Goal: Information Seeking & Learning: Learn about a topic

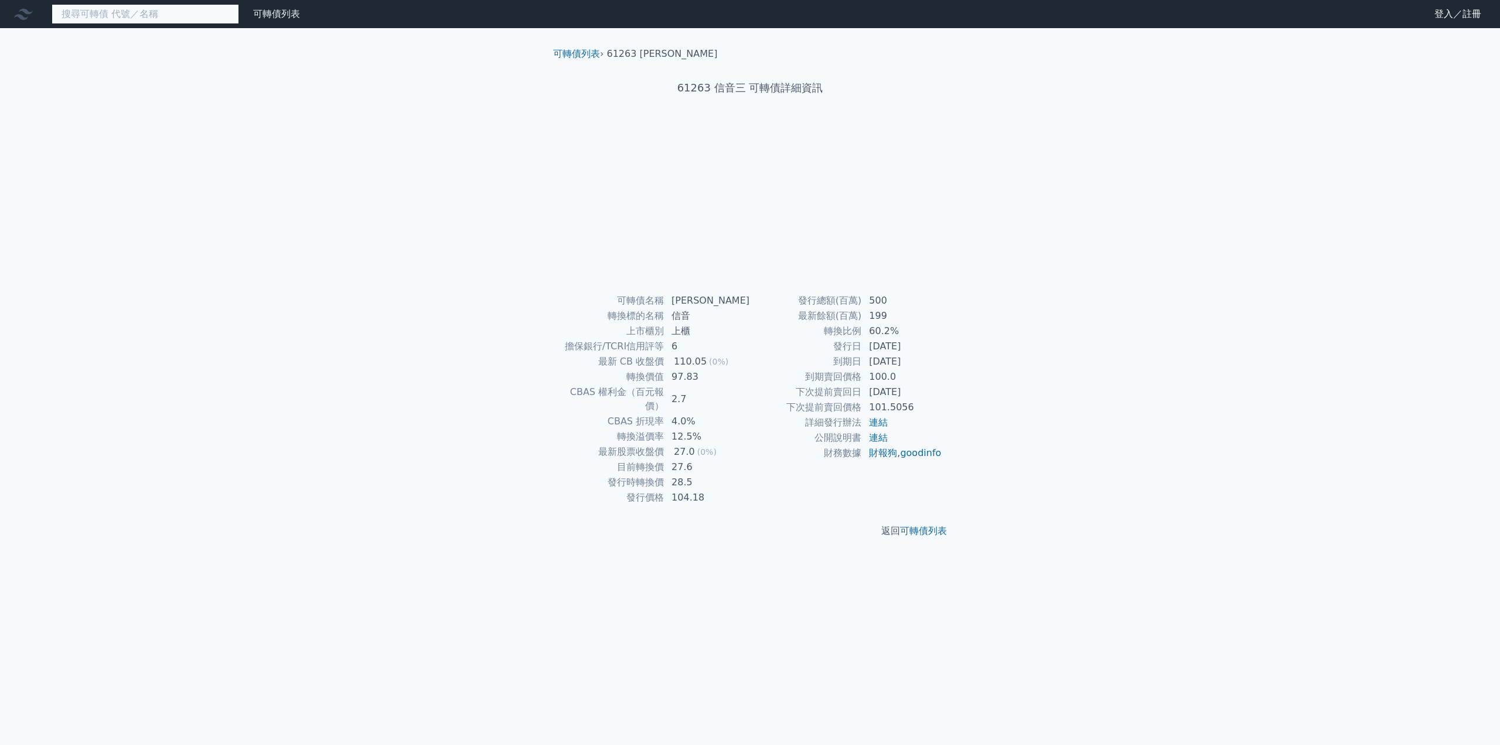
click at [191, 9] on input at bounding box center [145, 14] width 187 height 20
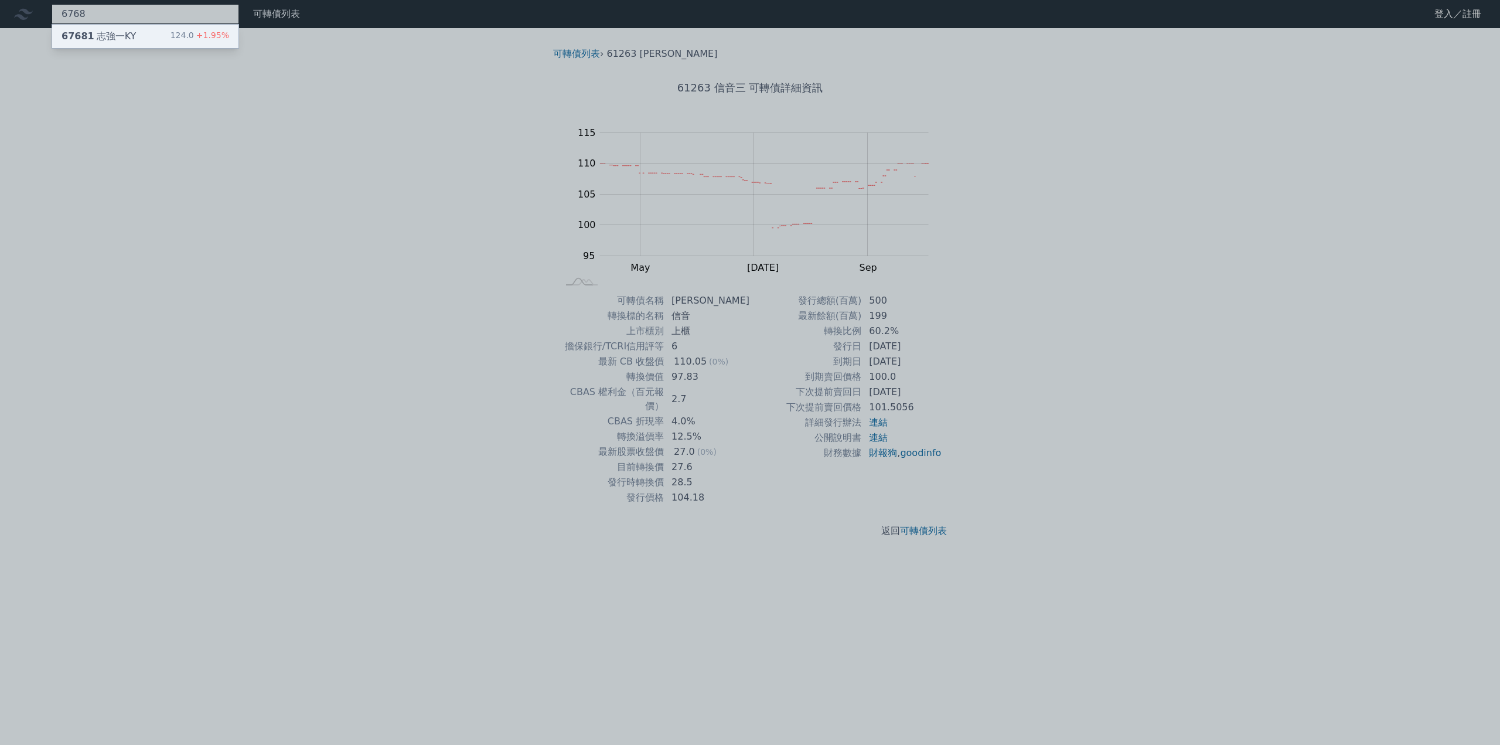
type input "6768"
click at [110, 33] on div "67681 志強一KY" at bounding box center [99, 36] width 74 height 14
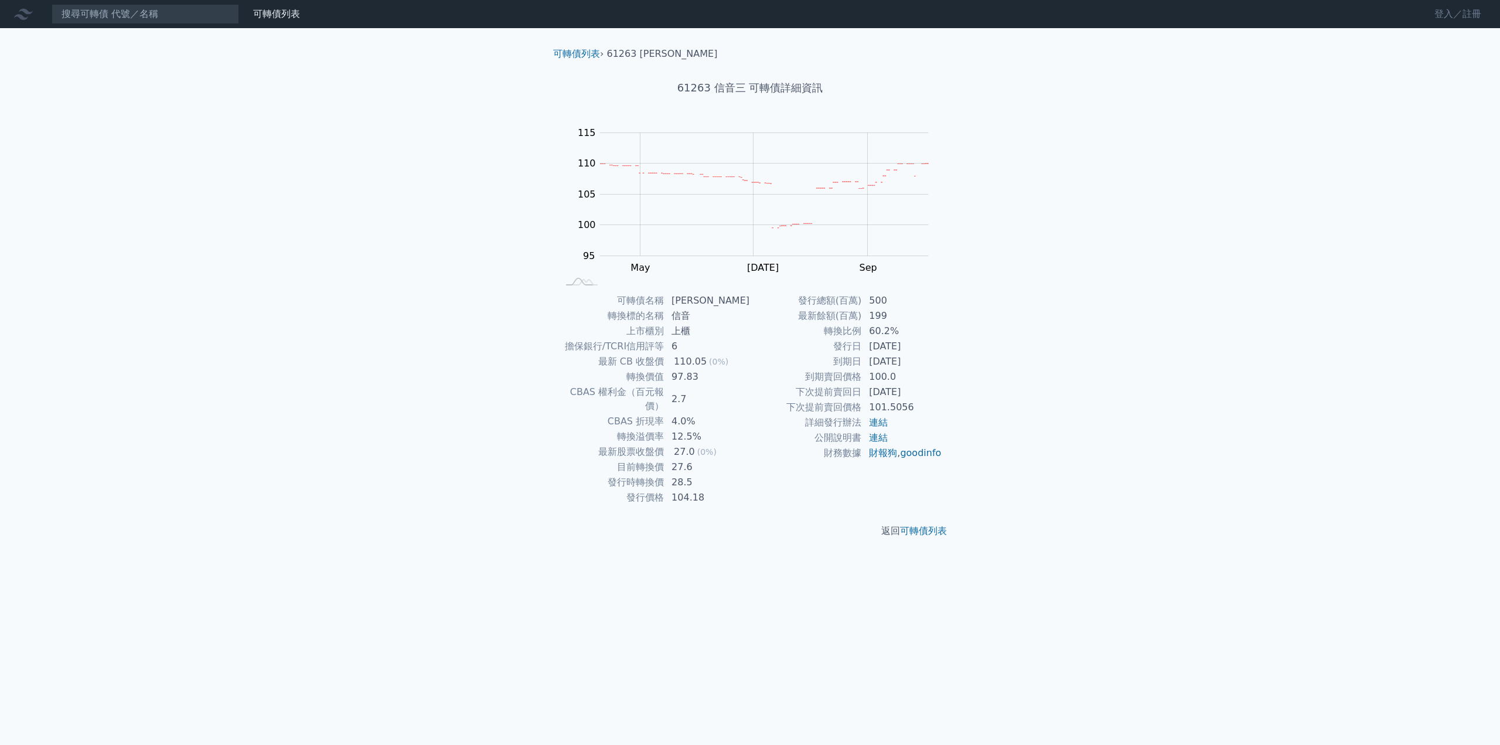
click at [1445, 18] on link "登入／註冊" at bounding box center [1458, 14] width 66 height 19
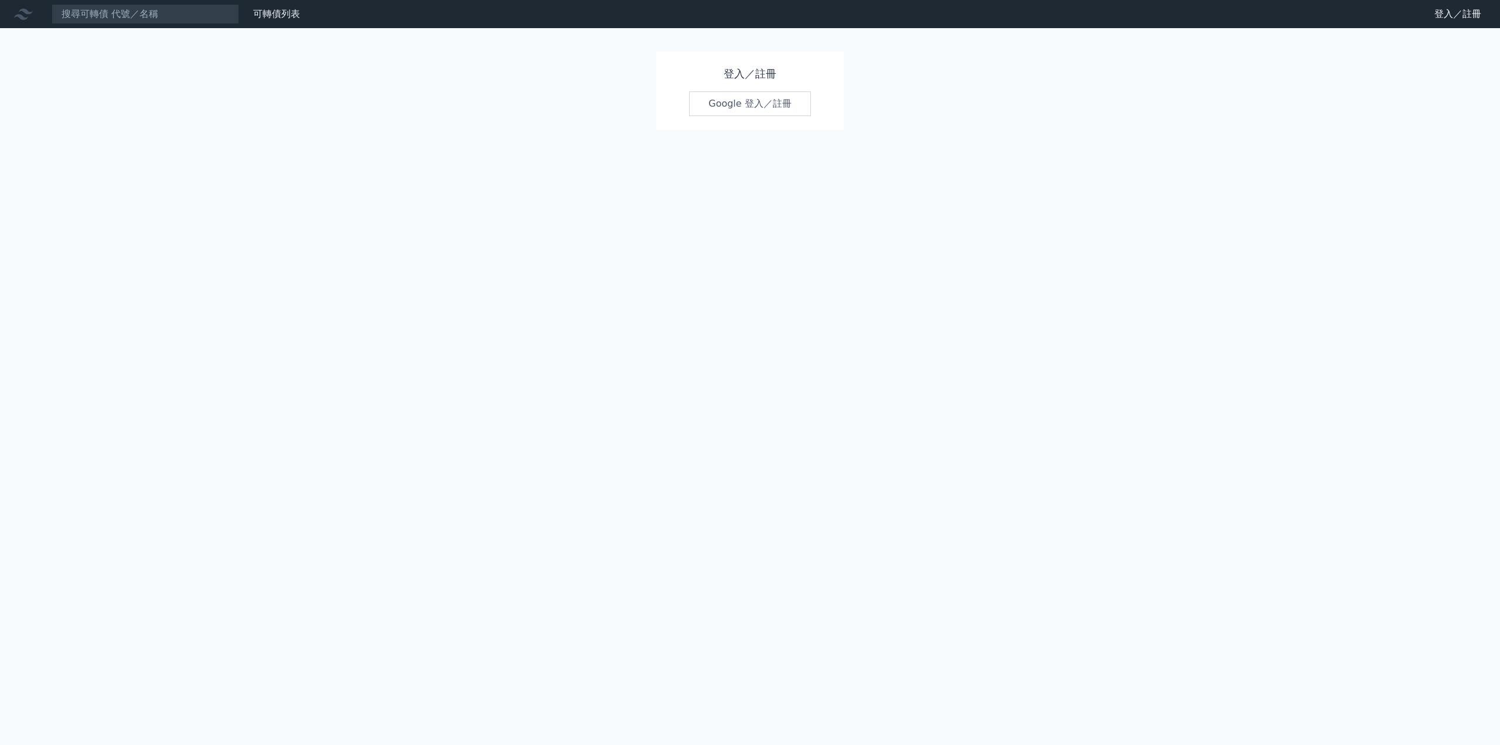
click at [719, 104] on link "Google 登入／註冊" at bounding box center [750, 103] width 122 height 25
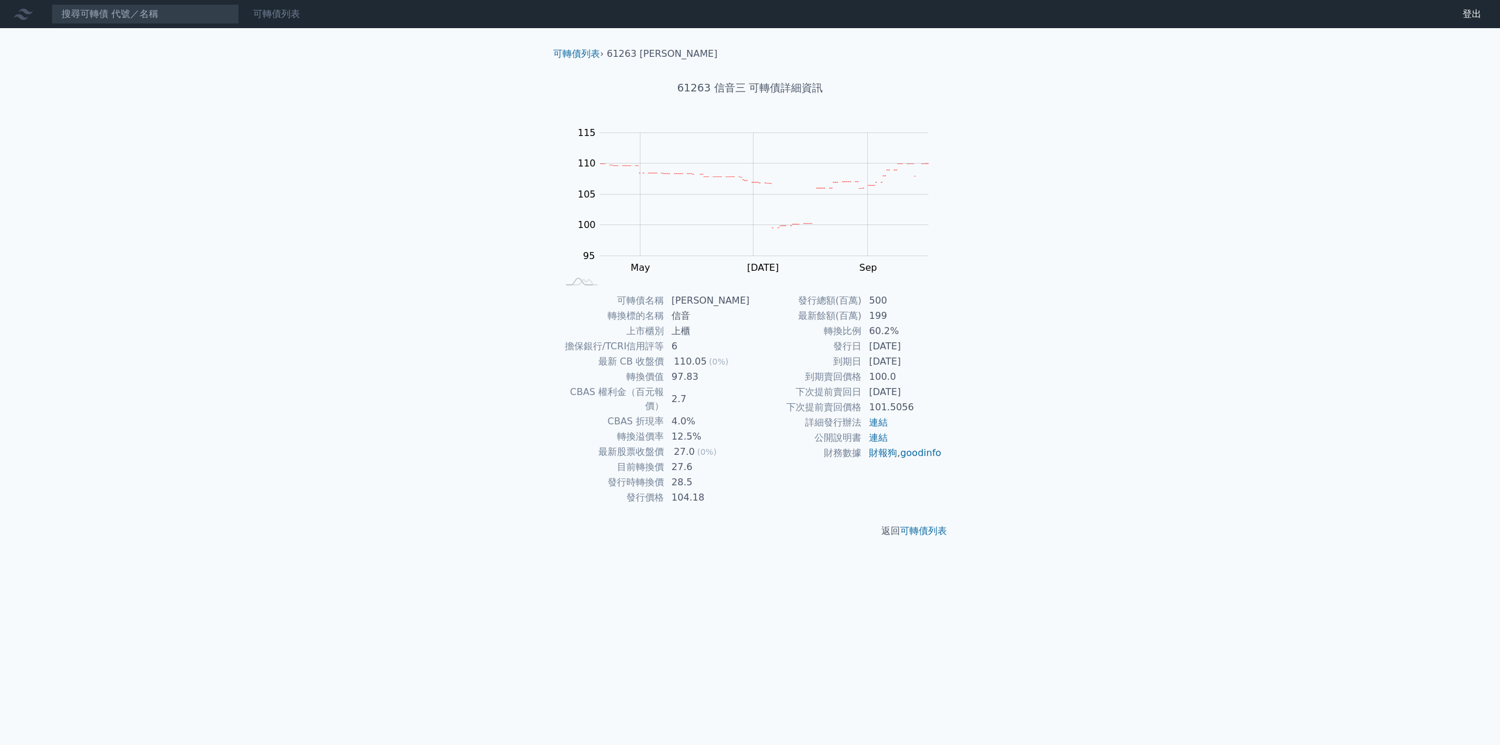
click at [284, 17] on link "可轉債列表" at bounding box center [276, 13] width 47 height 11
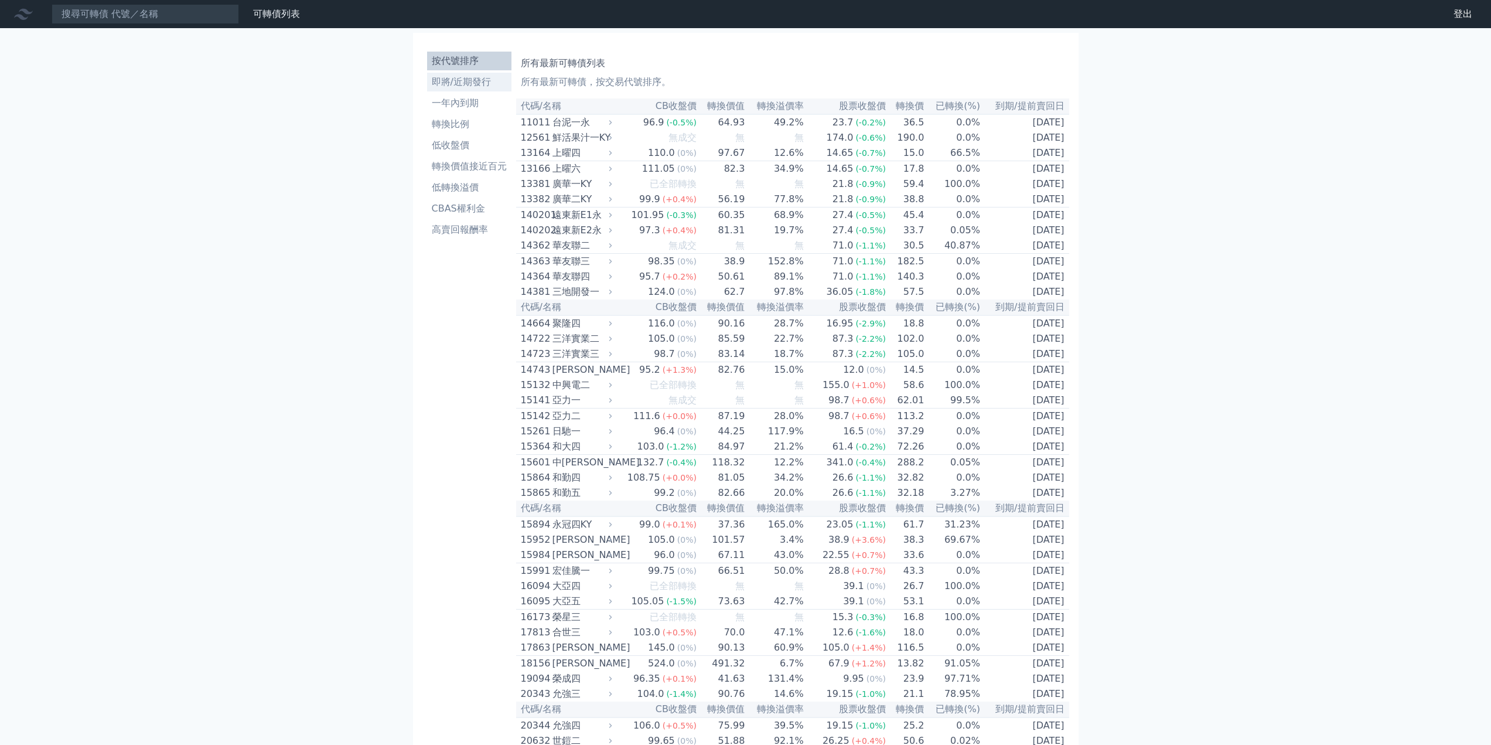
click at [467, 82] on li "即將/近期發行" at bounding box center [469, 82] width 84 height 14
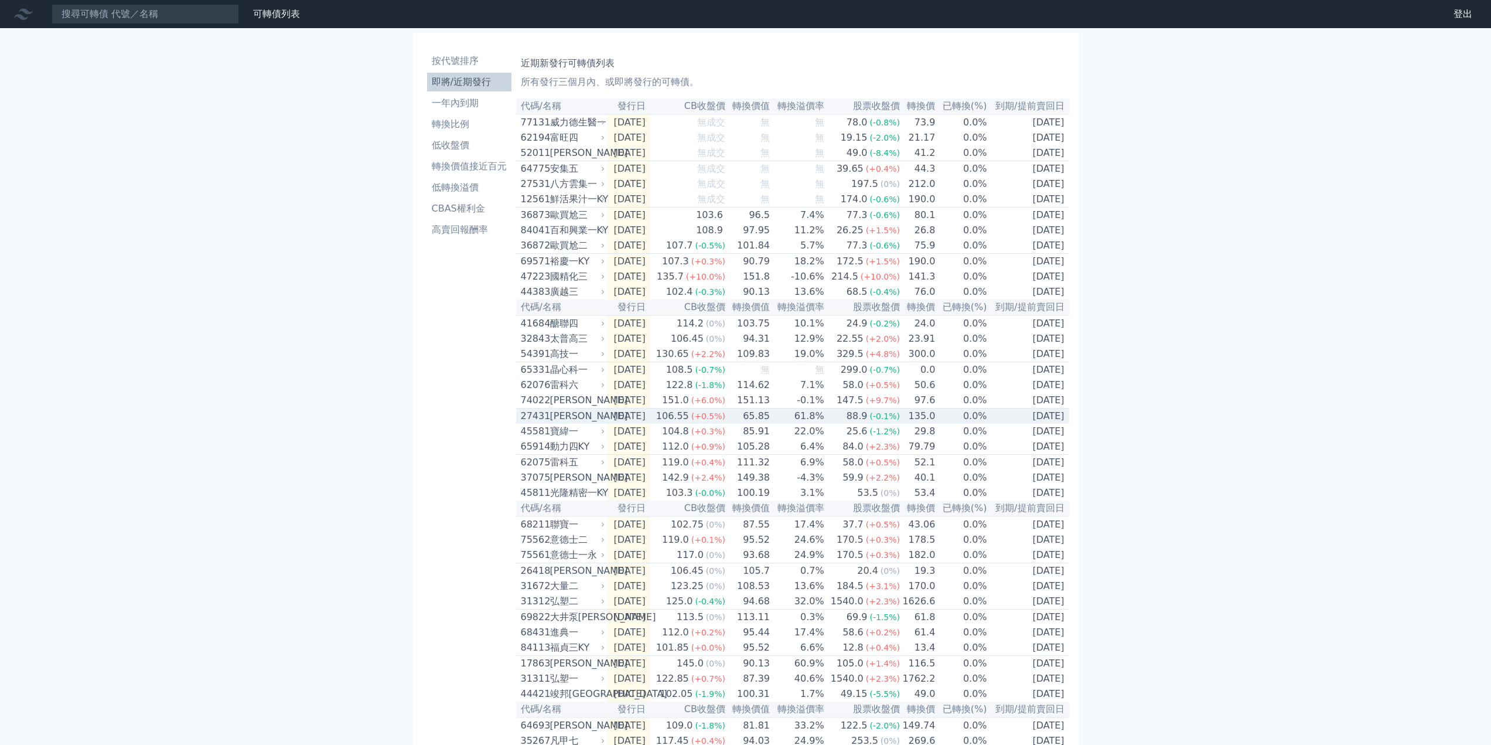
click at [545, 423] on div "27431" at bounding box center [534, 416] width 26 height 14
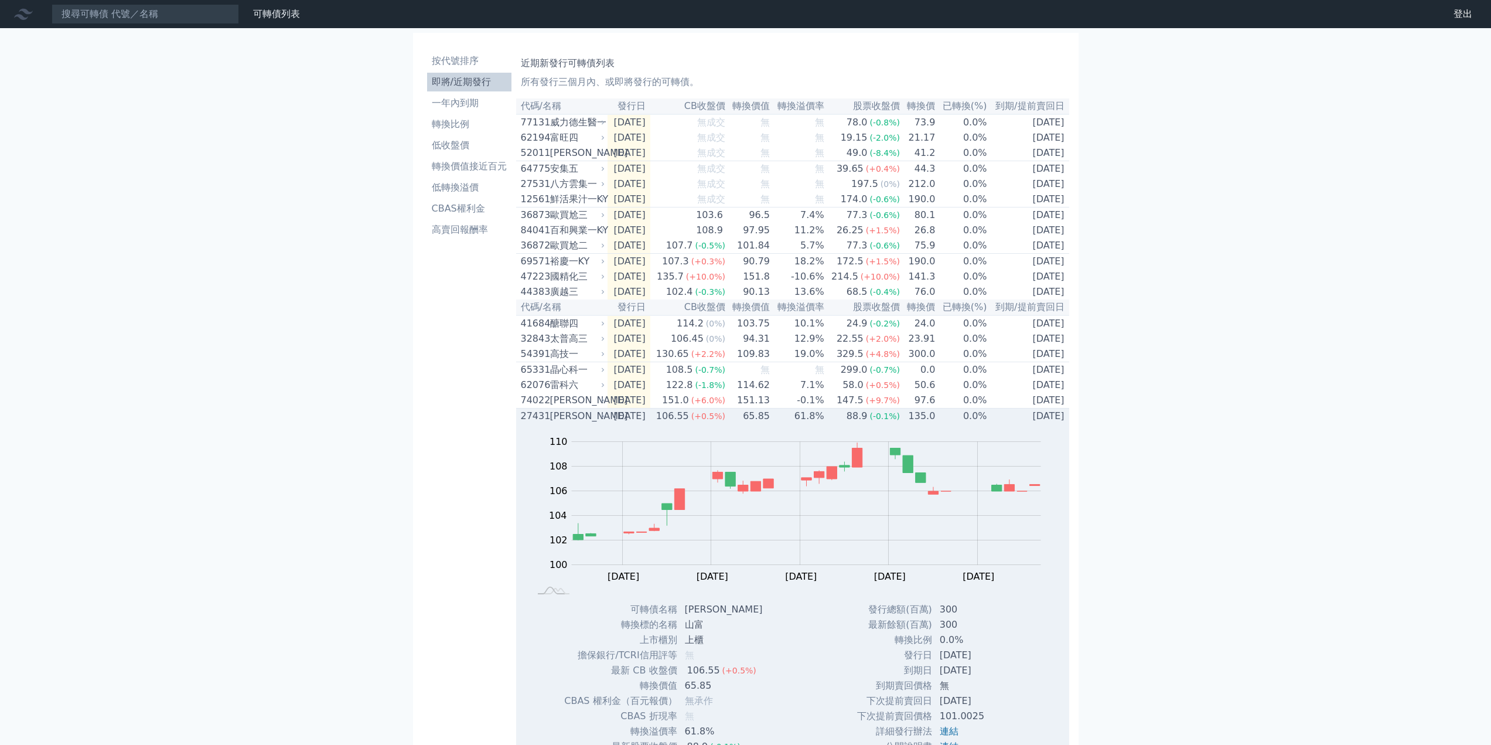
click at [545, 423] on div "27431" at bounding box center [534, 416] width 26 height 14
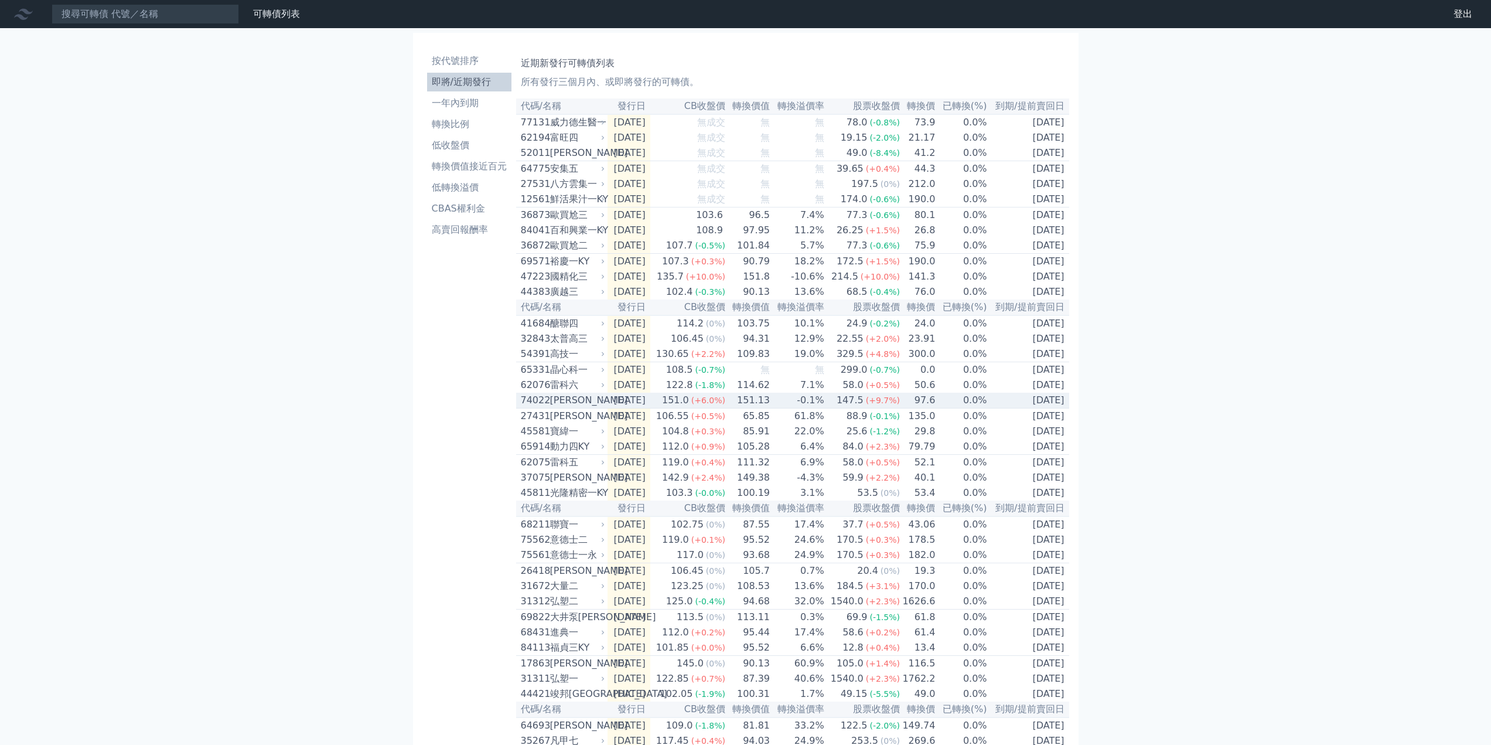
click at [575, 407] on div "邑錡二" at bounding box center [576, 400] width 53 height 14
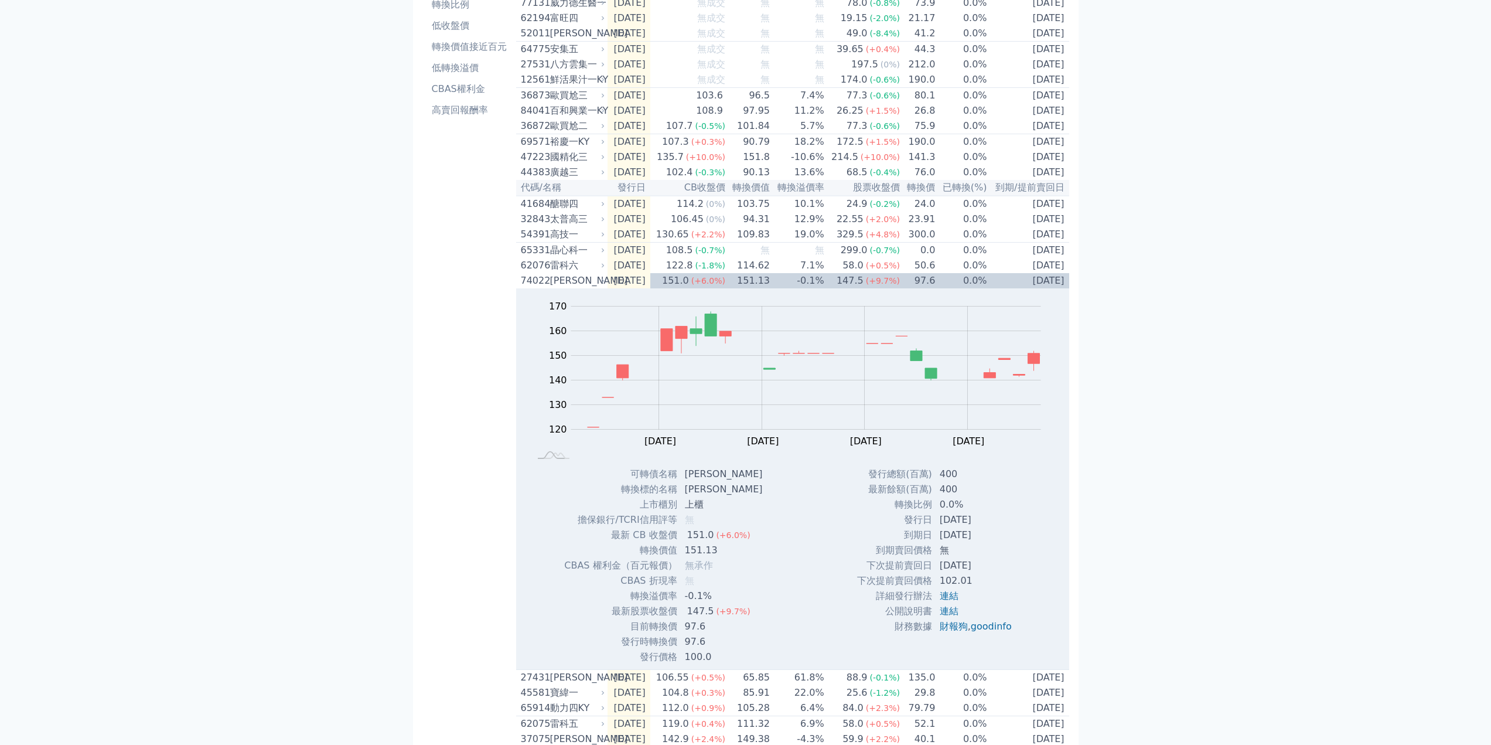
scroll to position [117, 0]
click at [564, 244] on div "高技一" at bounding box center [576, 237] width 53 height 14
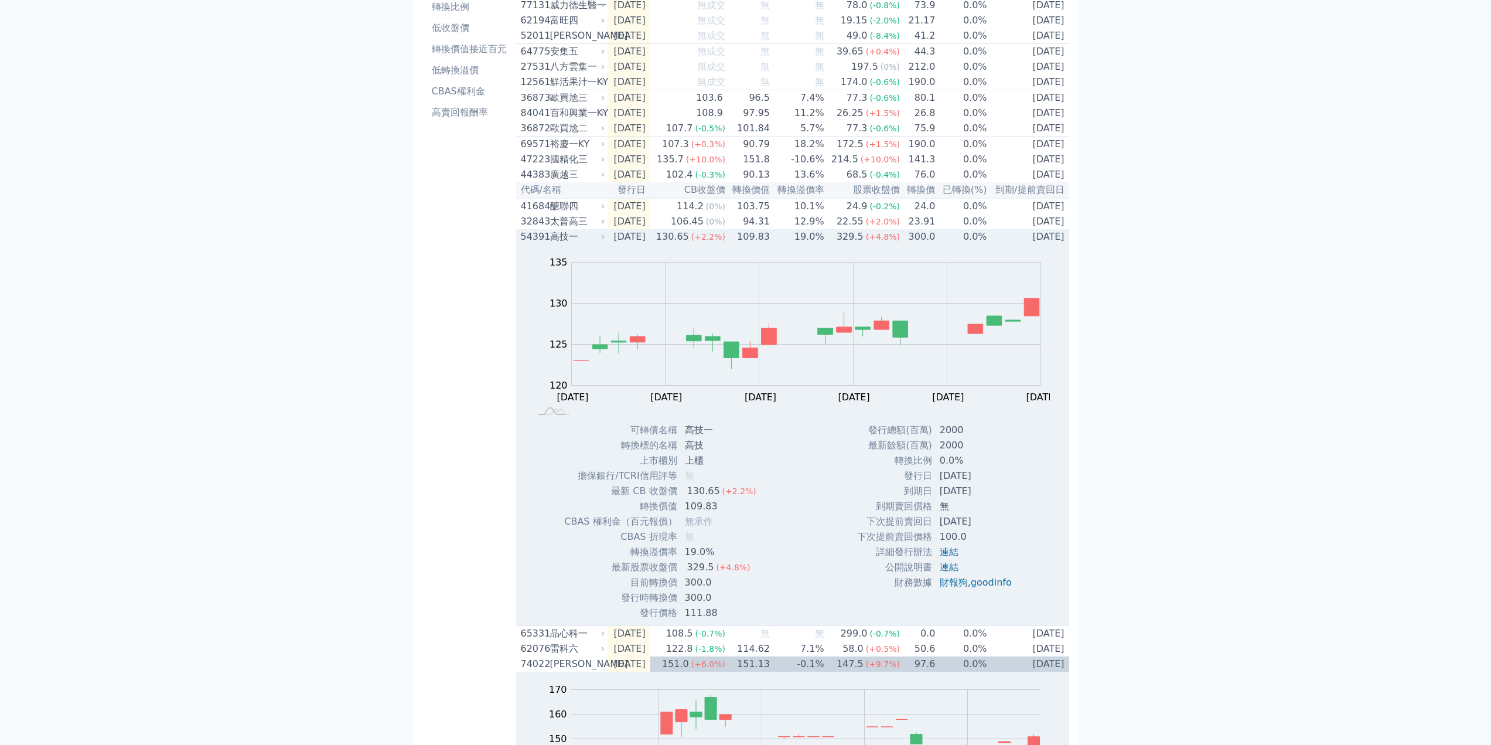
click at [531, 244] on div "54391" at bounding box center [534, 237] width 26 height 14
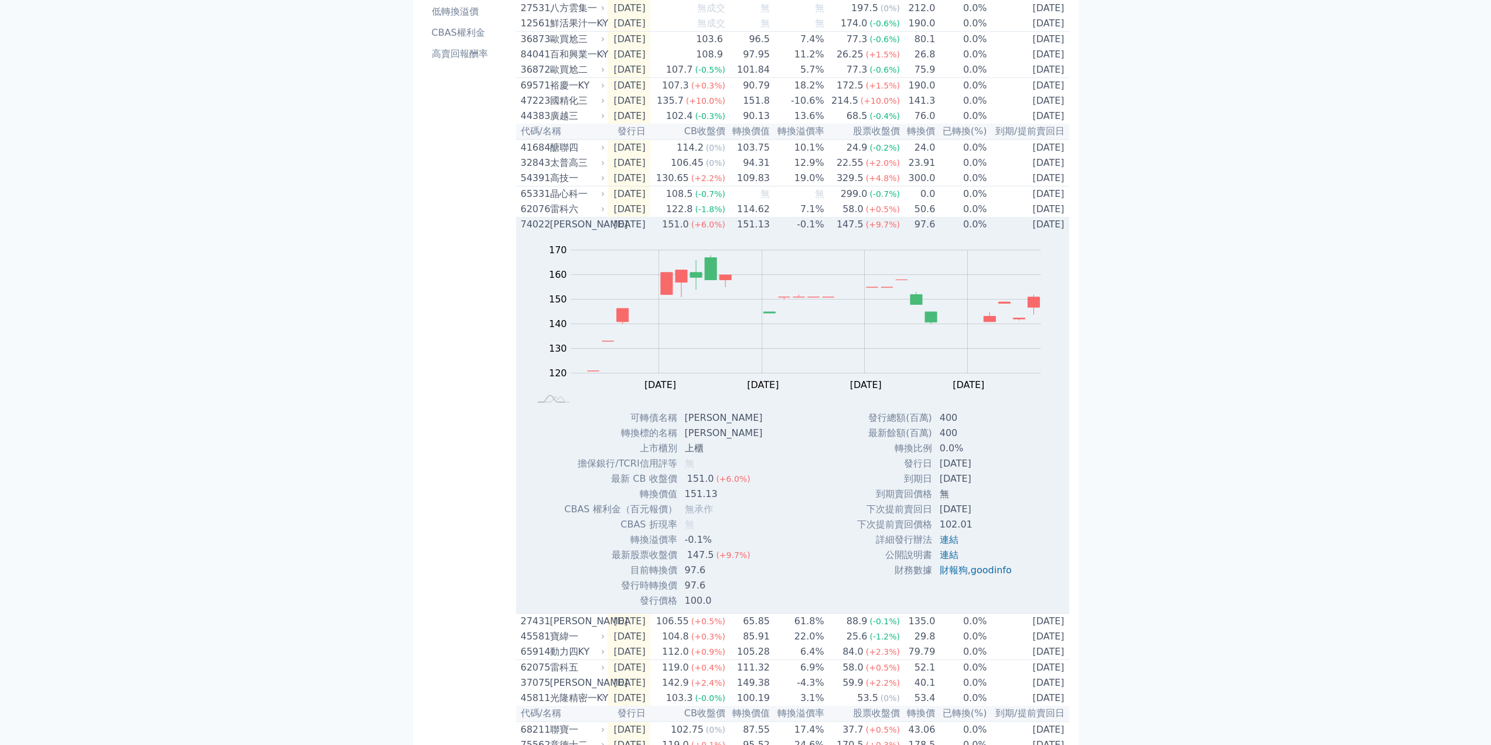
click at [548, 231] on div "74022 邑錡二" at bounding box center [560, 224] width 79 height 14
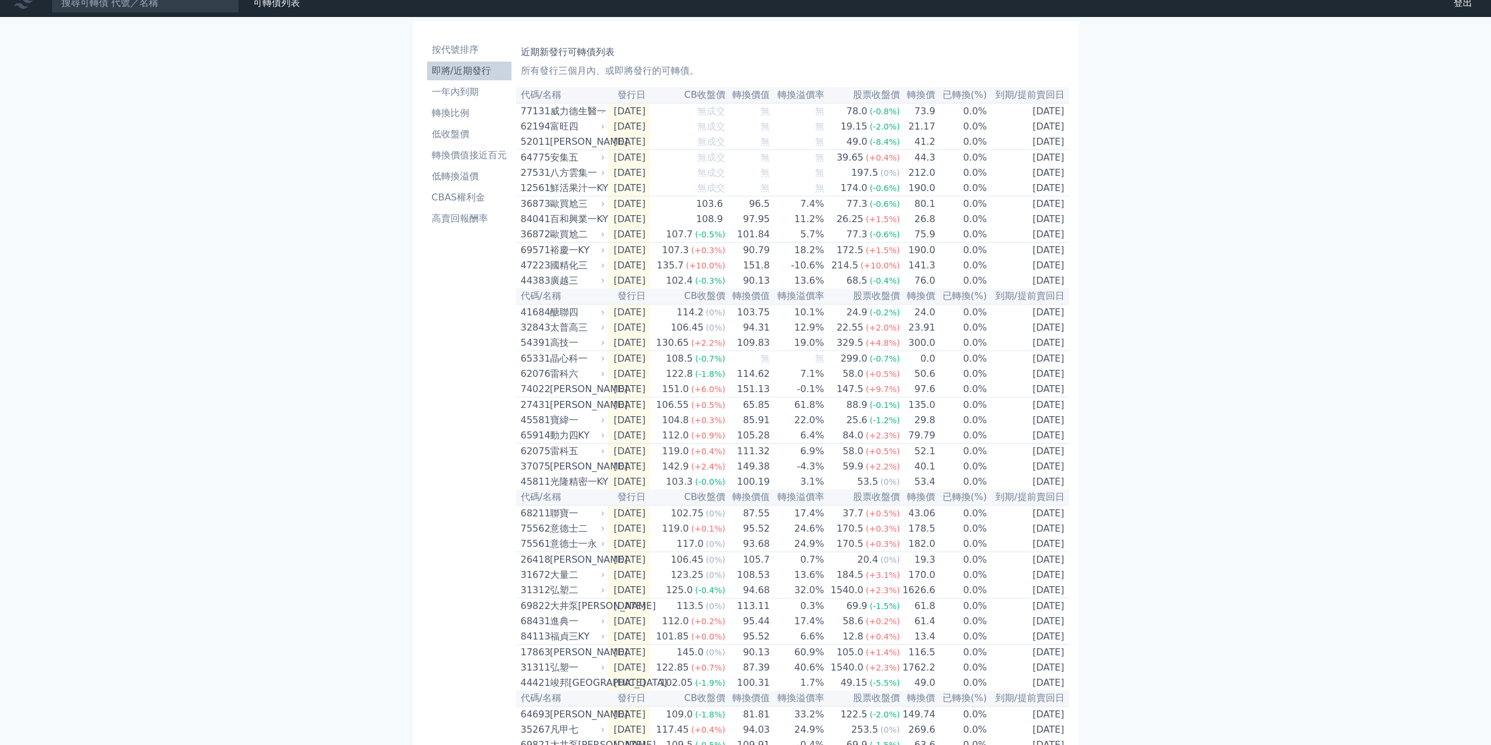
scroll to position [0, 0]
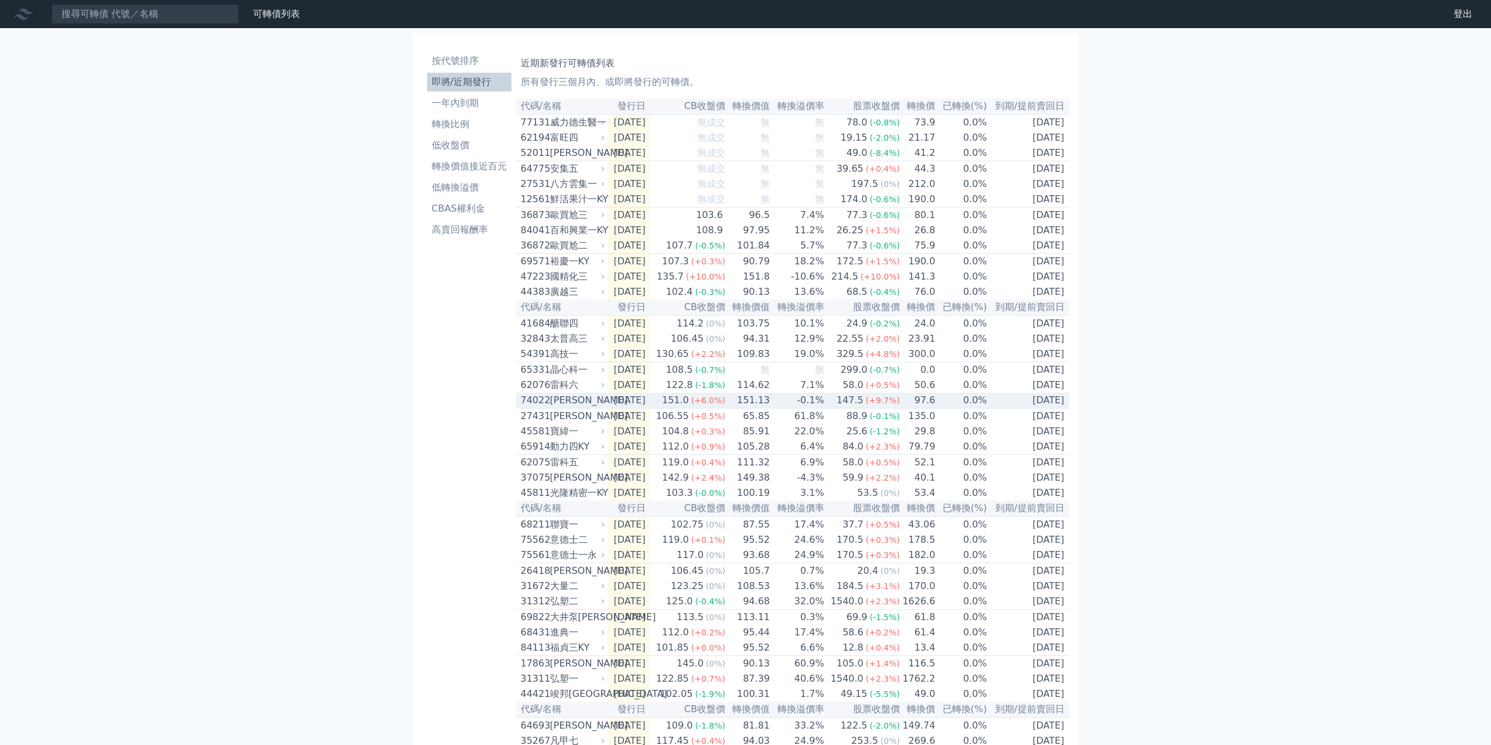
click at [561, 407] on div "邑錡二" at bounding box center [576, 400] width 53 height 14
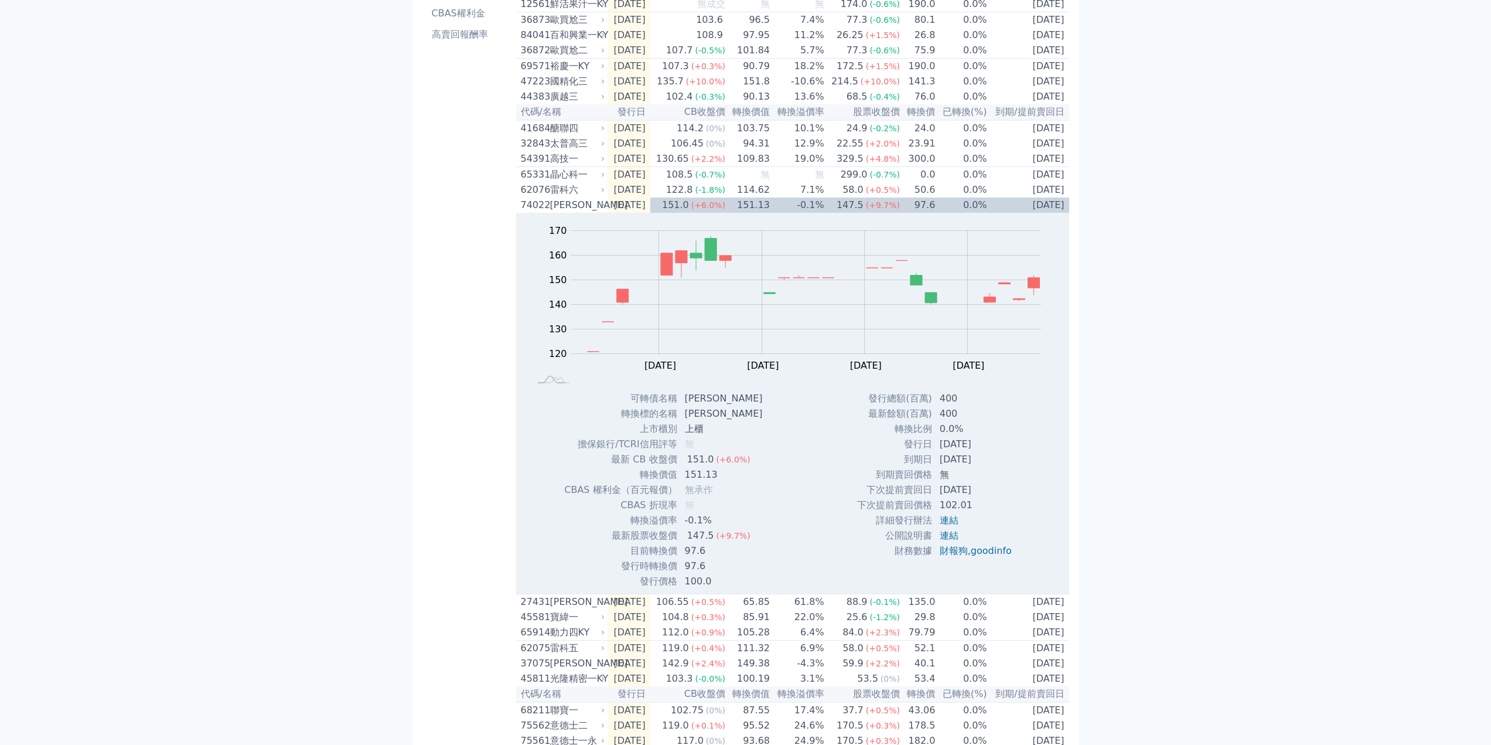
scroll to position [234, 0]
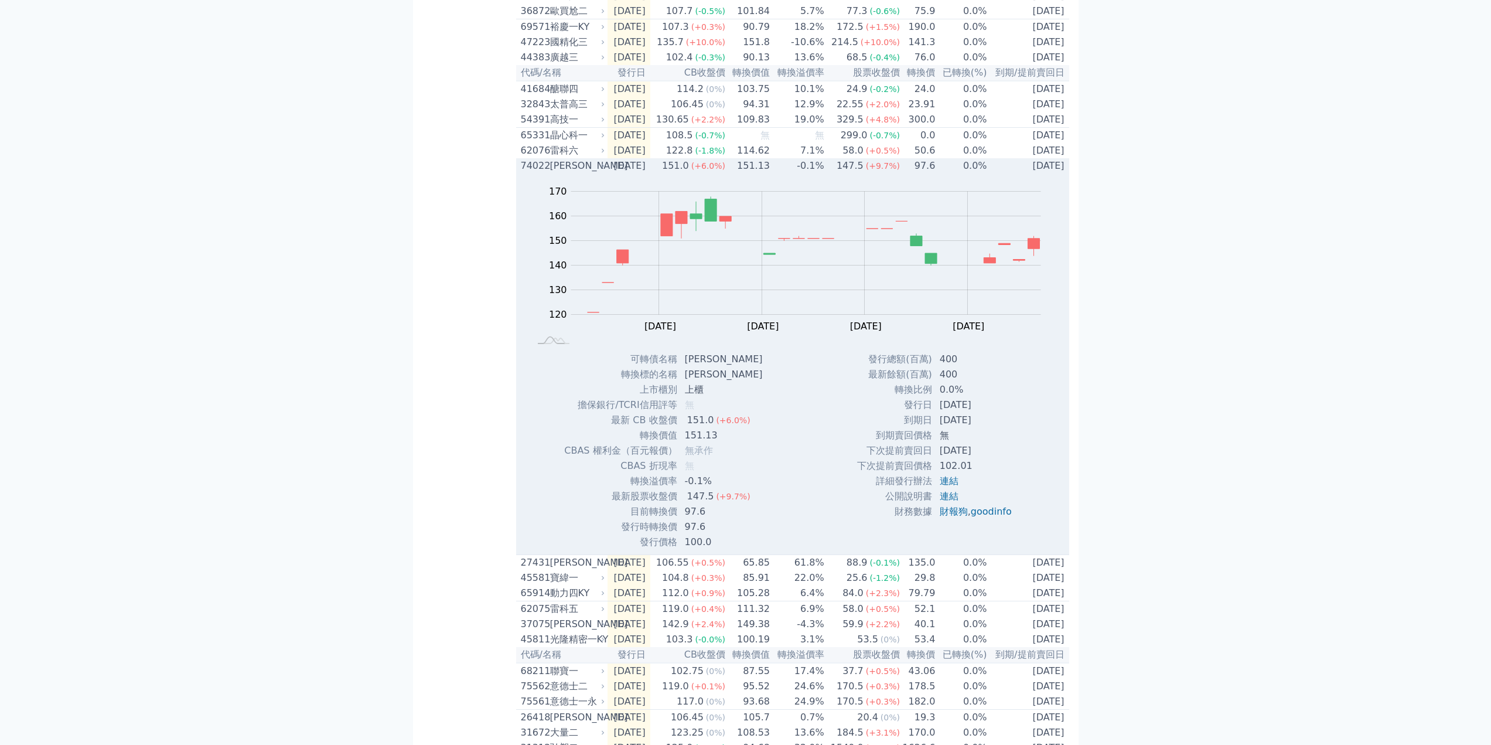
drag, startPoint x: 900, startPoint y: 446, endPoint x: 988, endPoint y: 445, distance: 87.3
click at [988, 428] on tr "到期日 2028-09-02" at bounding box center [938, 419] width 165 height 15
copy tr "到期日 2028-09-02"
click at [545, 173] on div "74022" at bounding box center [534, 166] width 26 height 14
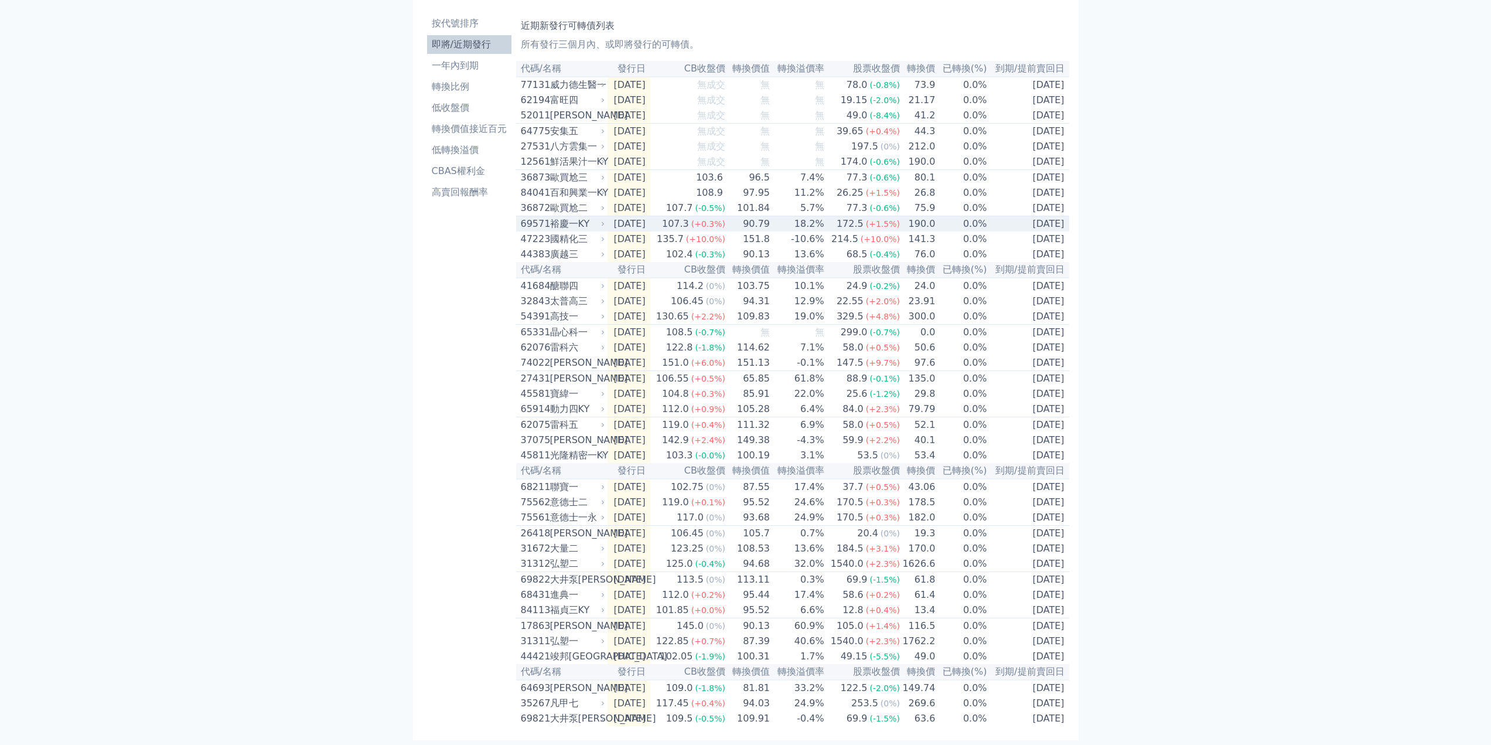
scroll to position [88, 0]
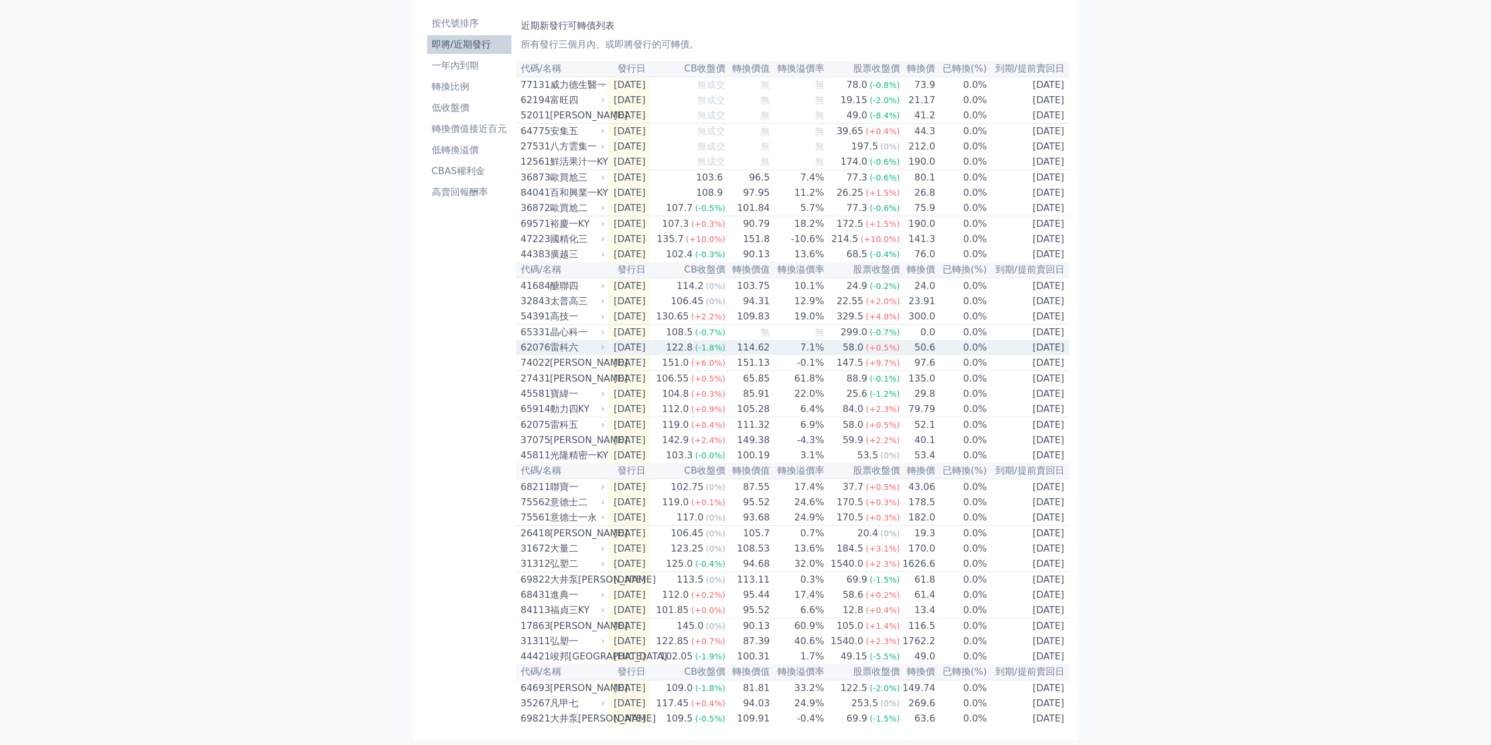
click at [535, 340] on div "62076" at bounding box center [534, 347] width 26 height 14
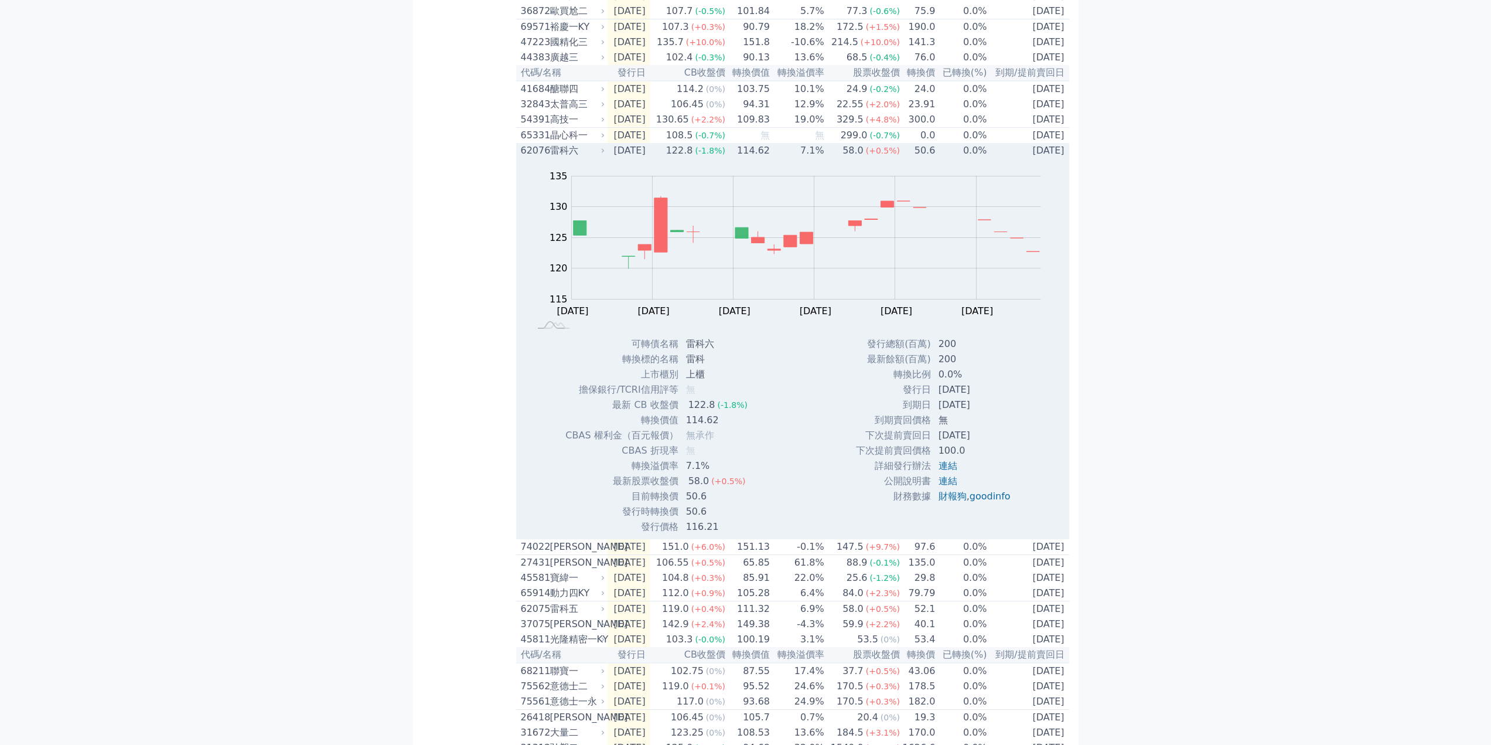
drag, startPoint x: 899, startPoint y: 426, endPoint x: 989, endPoint y: 433, distance: 89.9
click at [989, 412] on tr "到期日 2028-09-05" at bounding box center [937, 404] width 165 height 15
copy tr "到期日 2028-09-05"
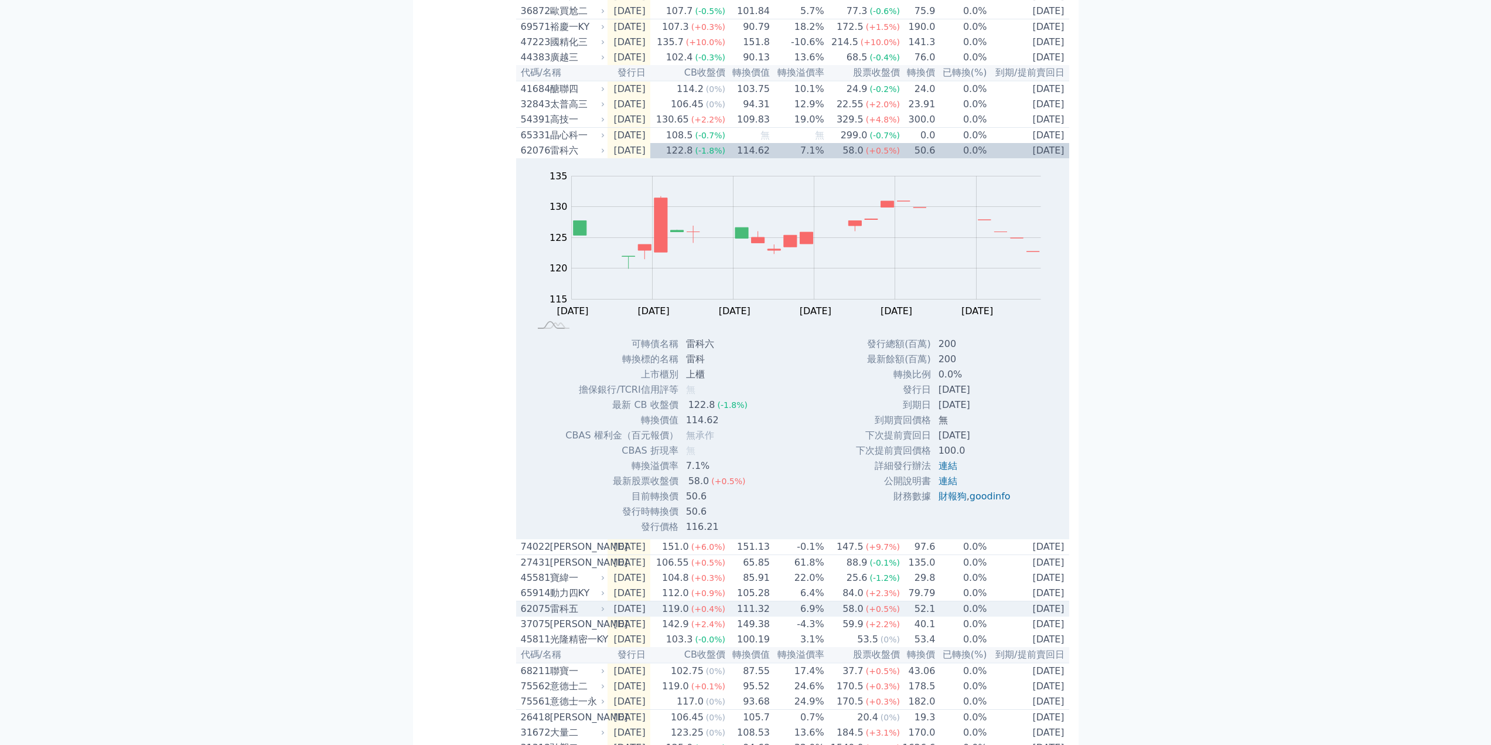
click at [562, 616] on div "雷科五" at bounding box center [576, 609] width 53 height 14
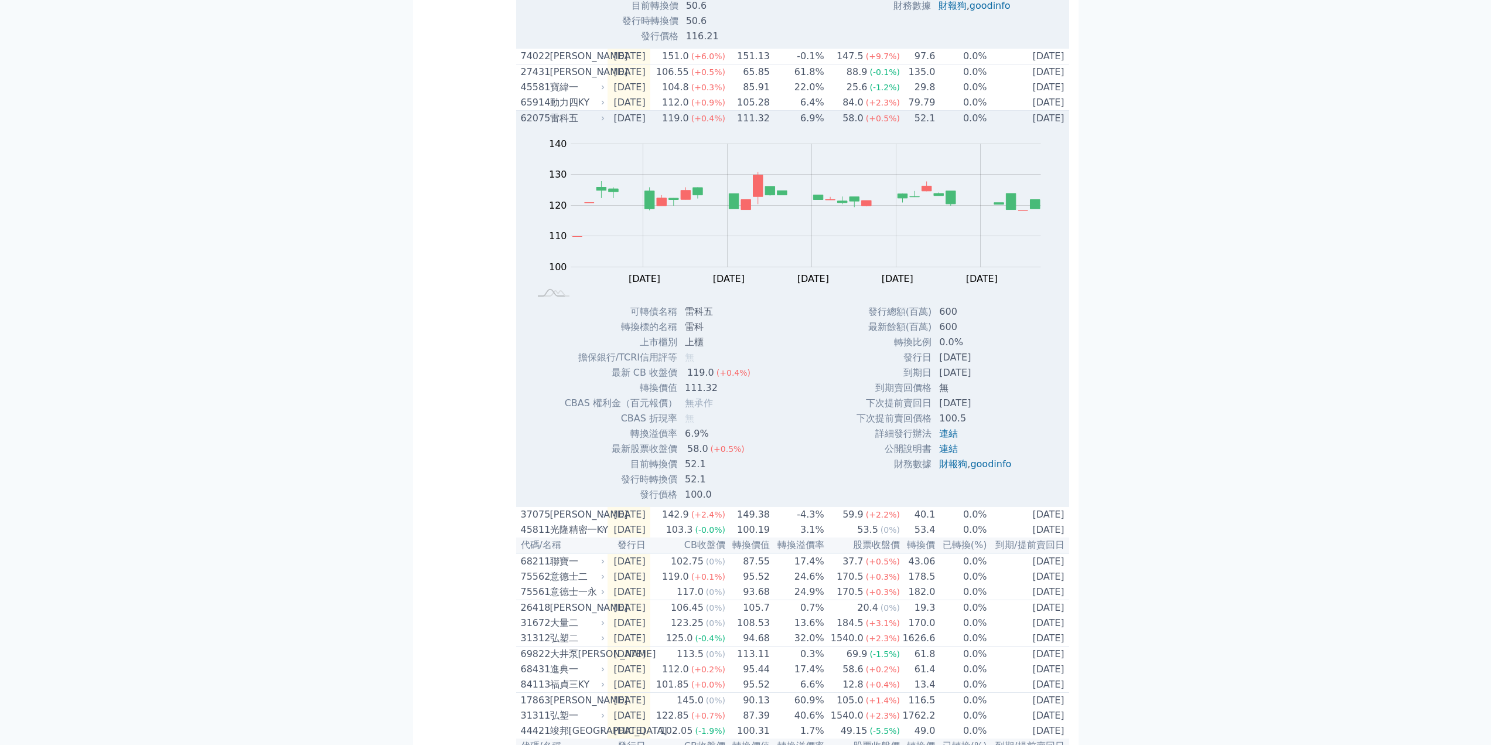
scroll to position [762, 0]
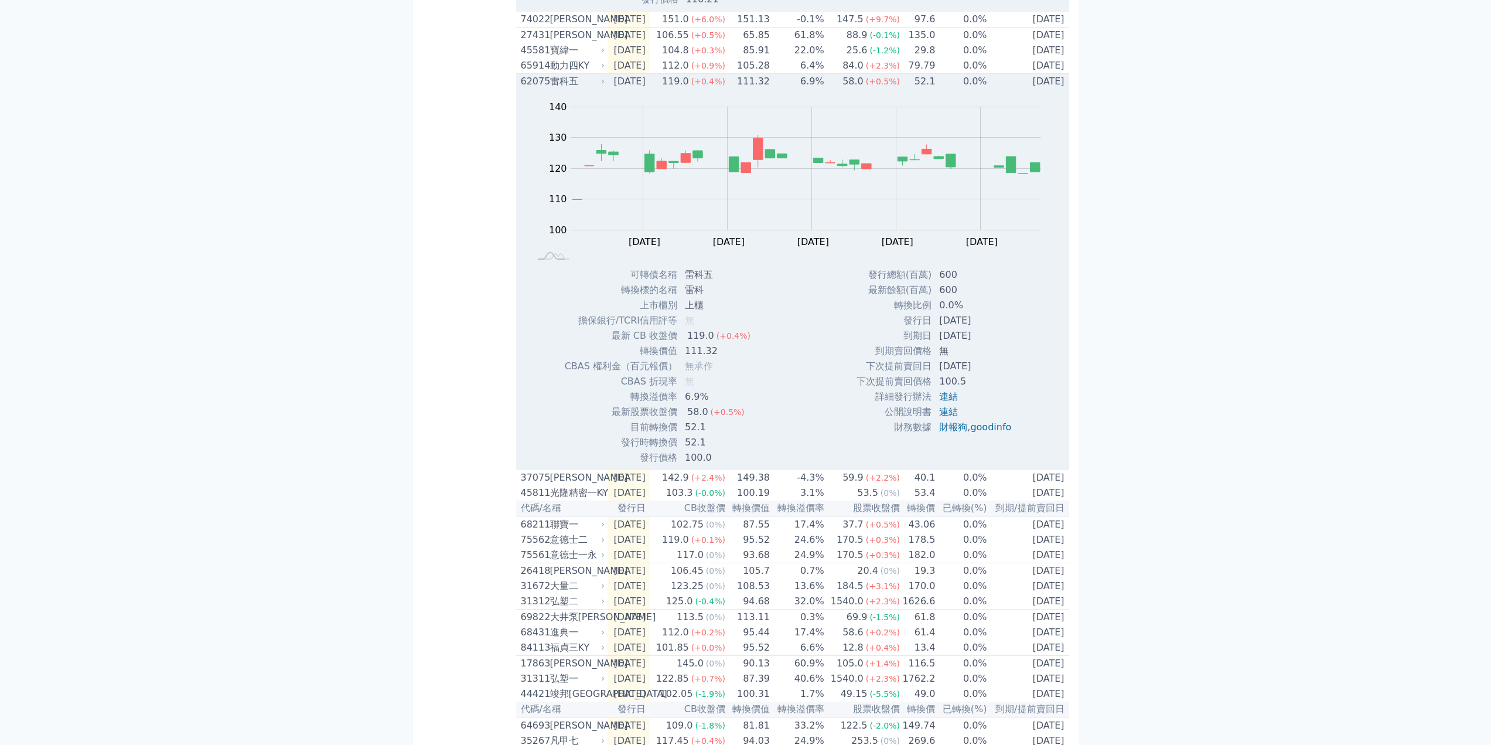
drag, startPoint x: 903, startPoint y: 366, endPoint x: 988, endPoint y: 365, distance: 84.9
click at [988, 343] on tr "到期日 2028-08-26" at bounding box center [938, 335] width 165 height 15
copy tr "到期日 2028-08-26"
click at [568, 88] on div "雷科五" at bounding box center [576, 81] width 53 height 14
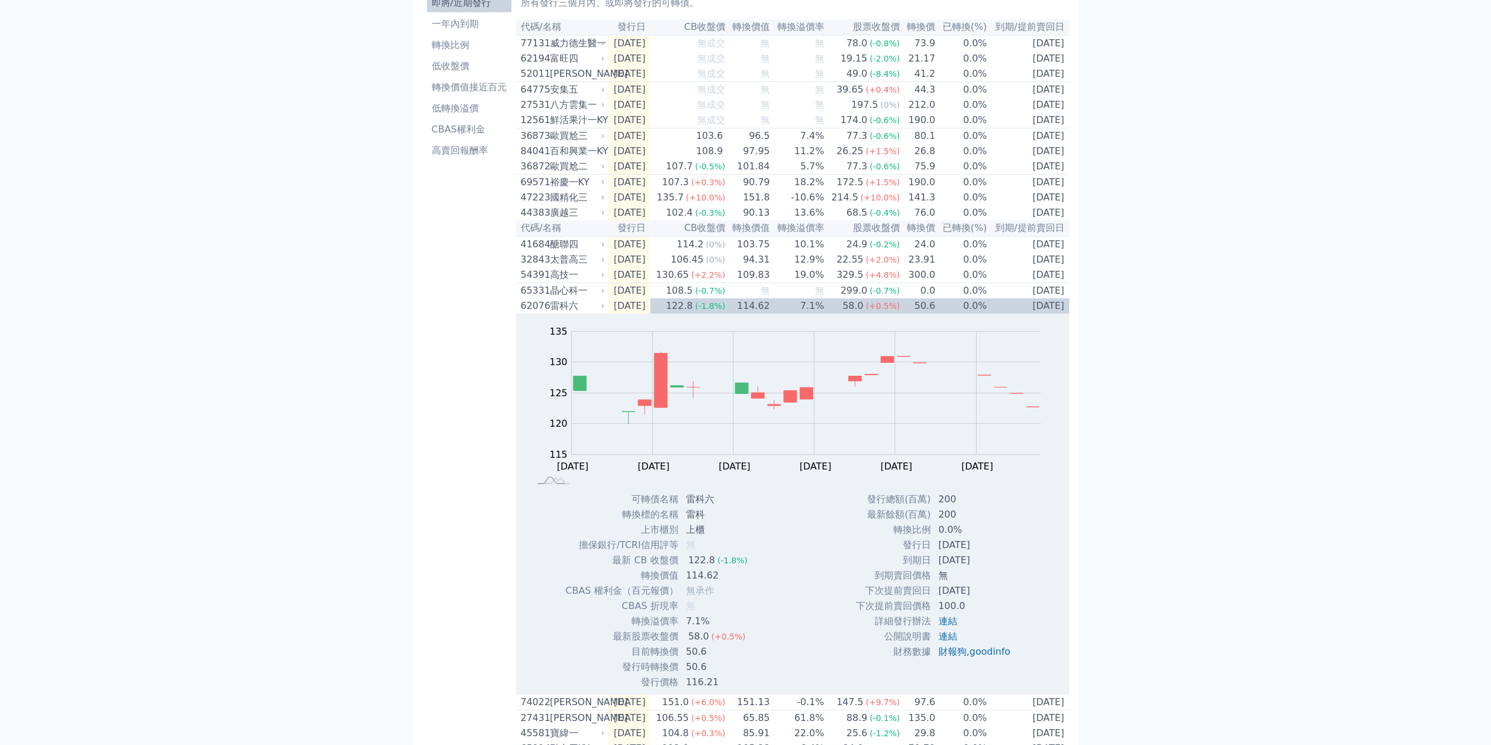
scroll to position [59, 0]
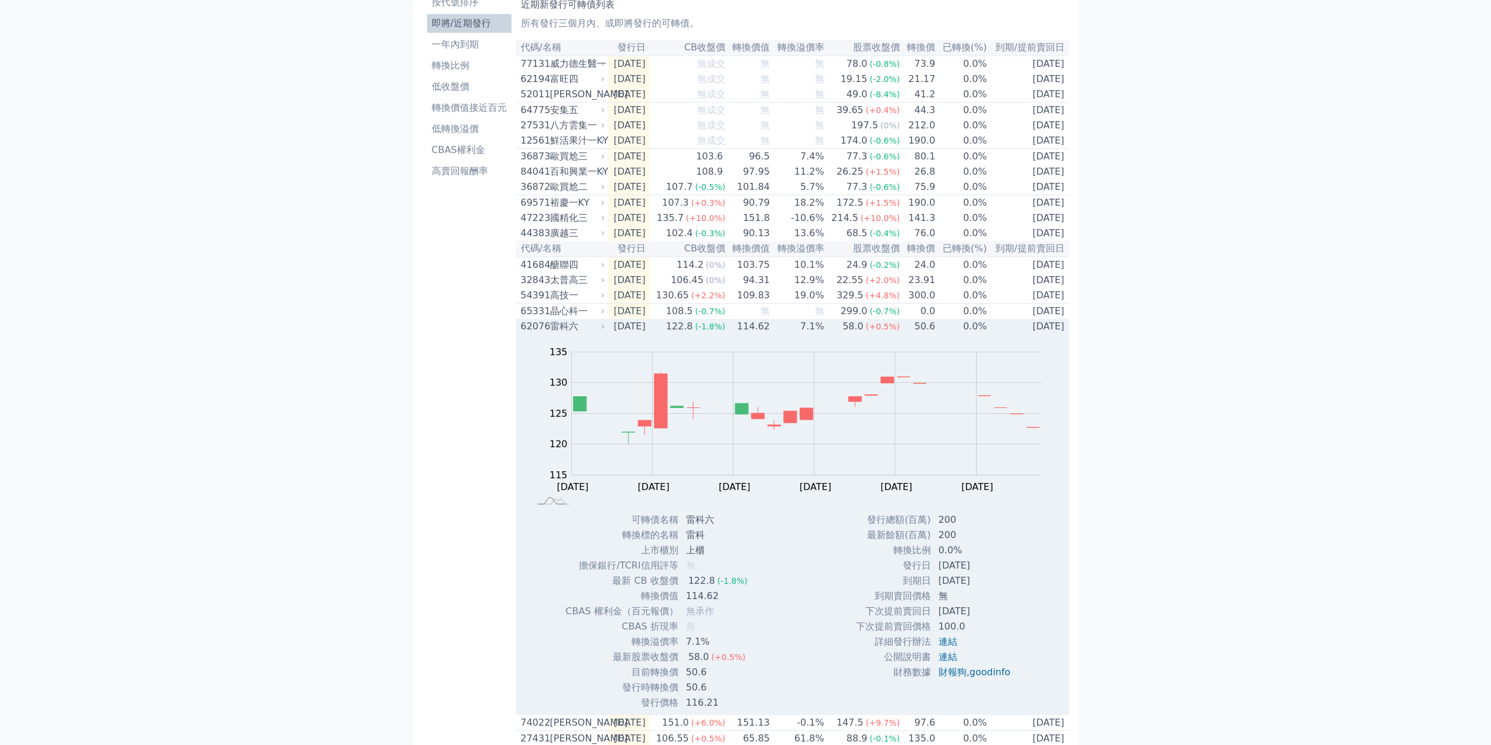
click at [531, 333] on div "62076" at bounding box center [534, 326] width 26 height 14
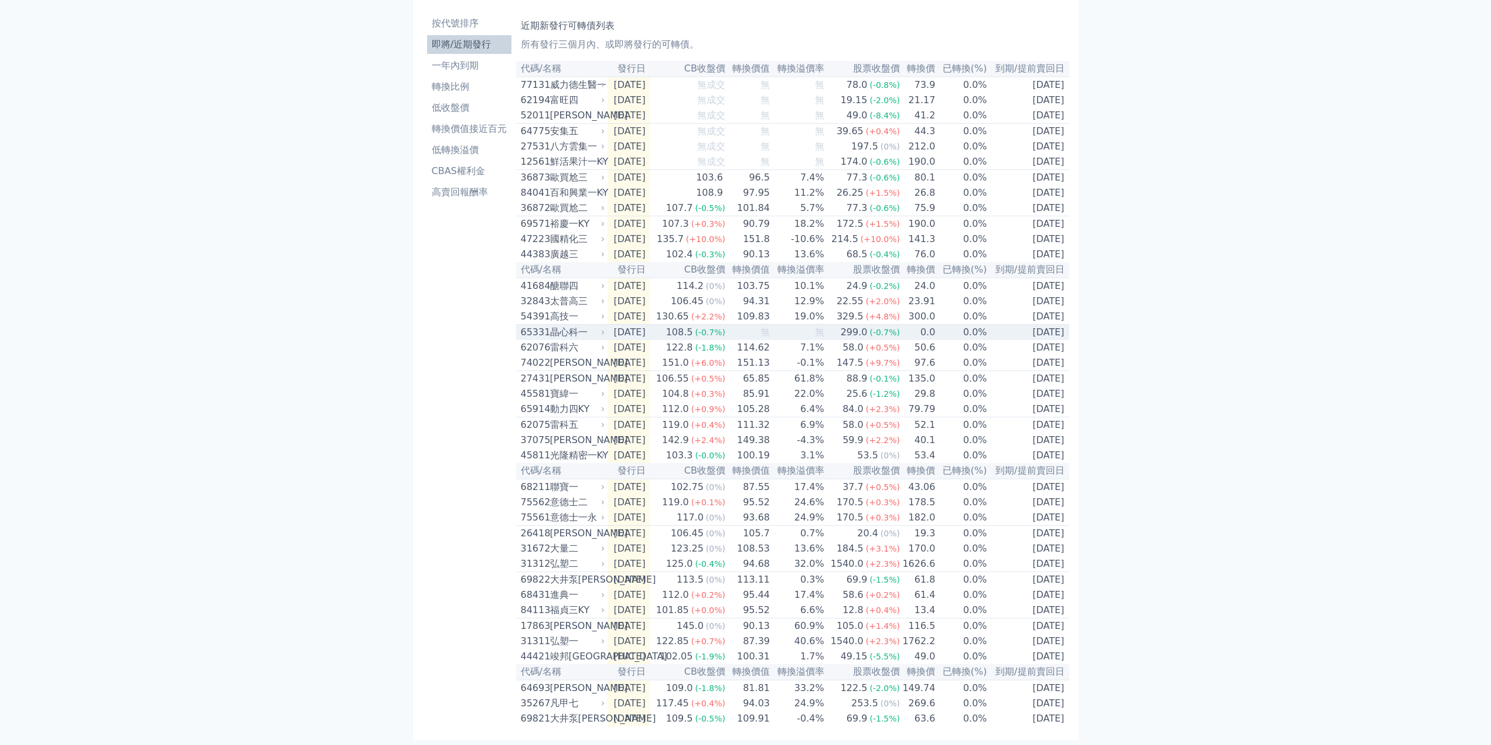
click at [533, 332] on div "65331" at bounding box center [534, 332] width 26 height 14
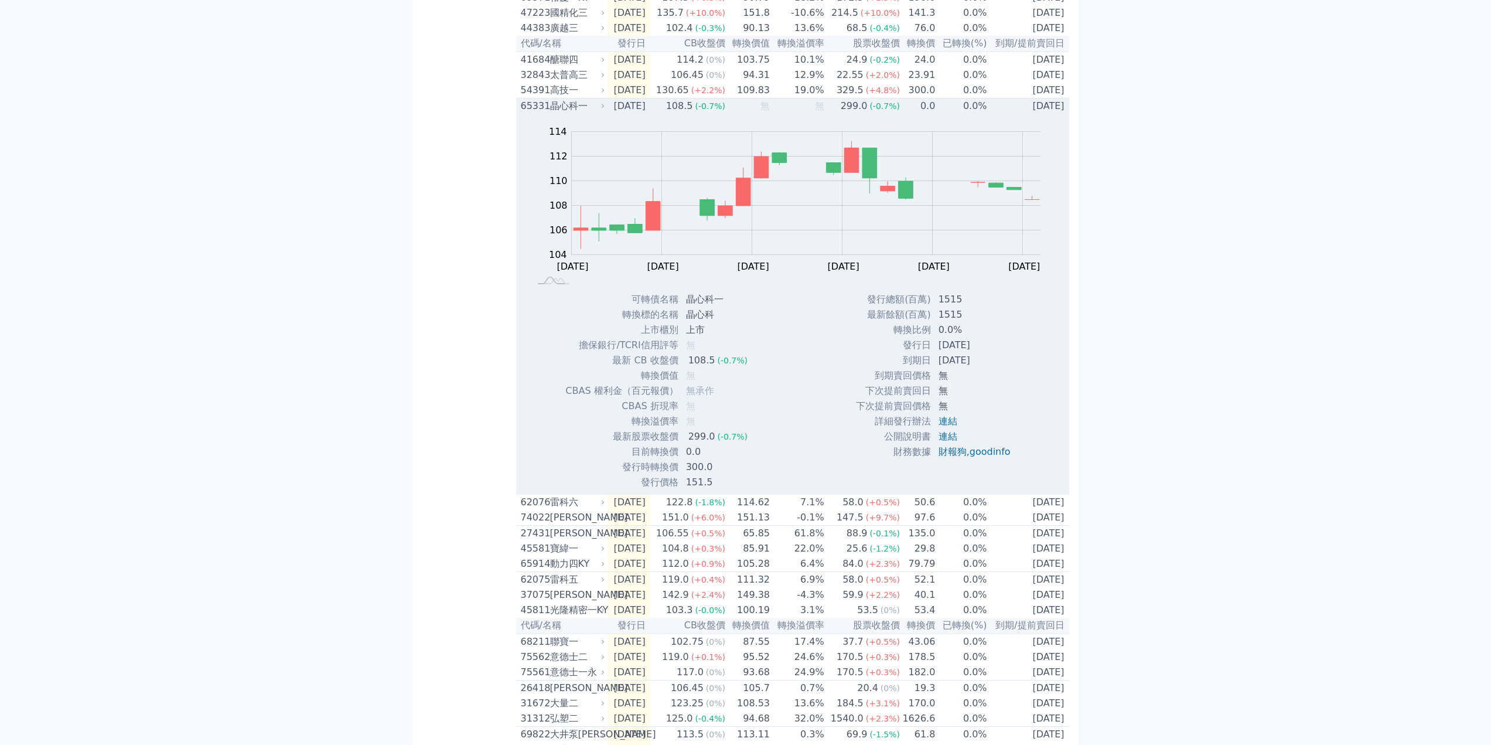
scroll to position [293, 0]
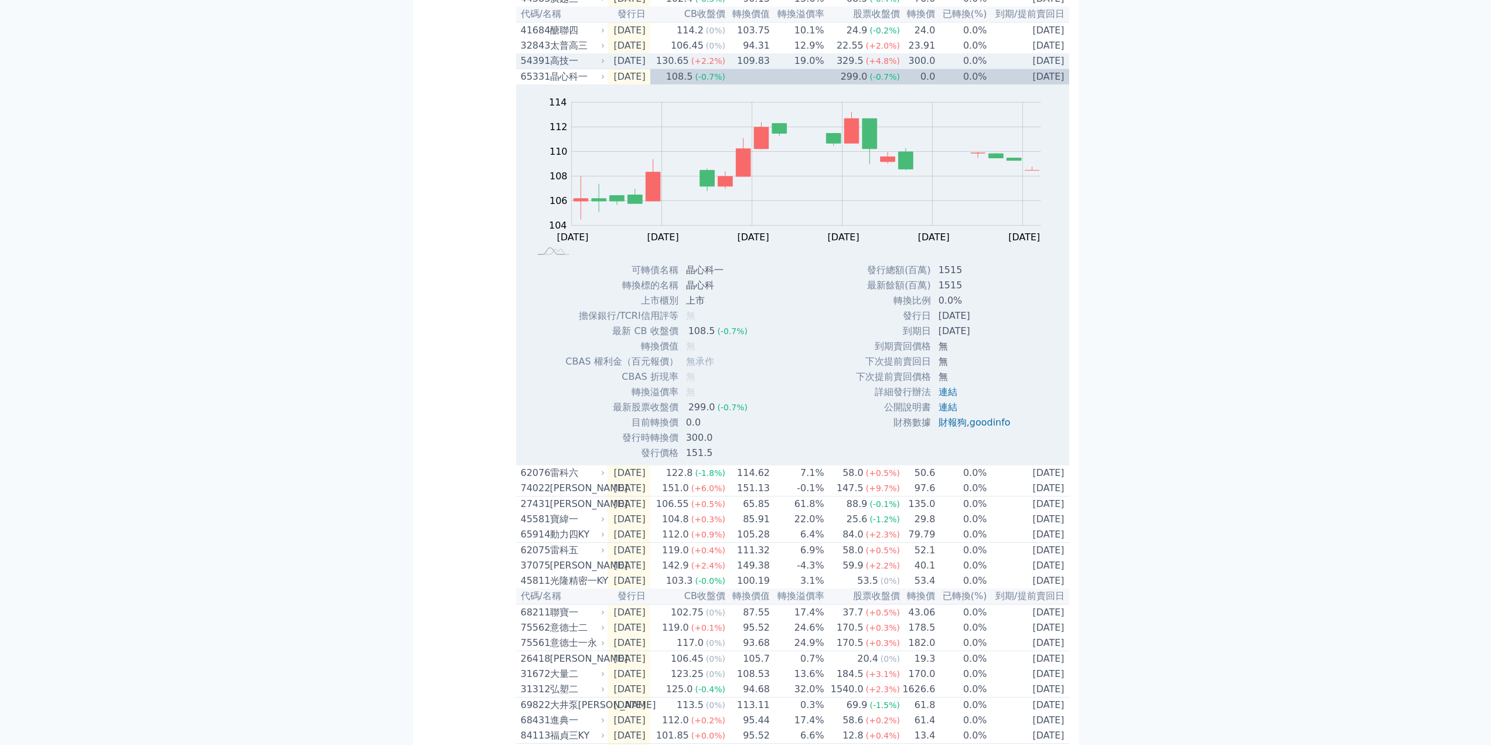
click at [556, 68] on div "高技一" at bounding box center [576, 61] width 53 height 14
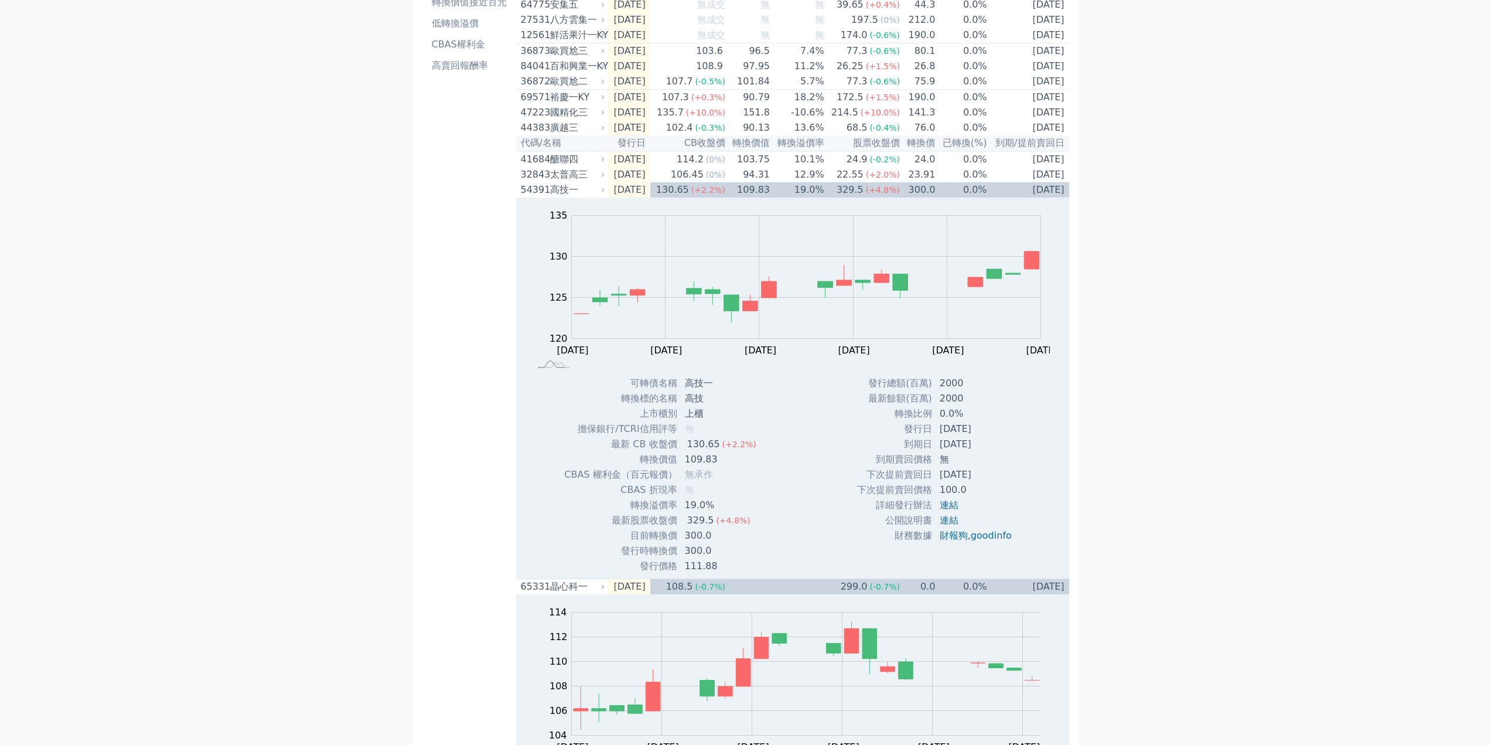
scroll to position [176, 0]
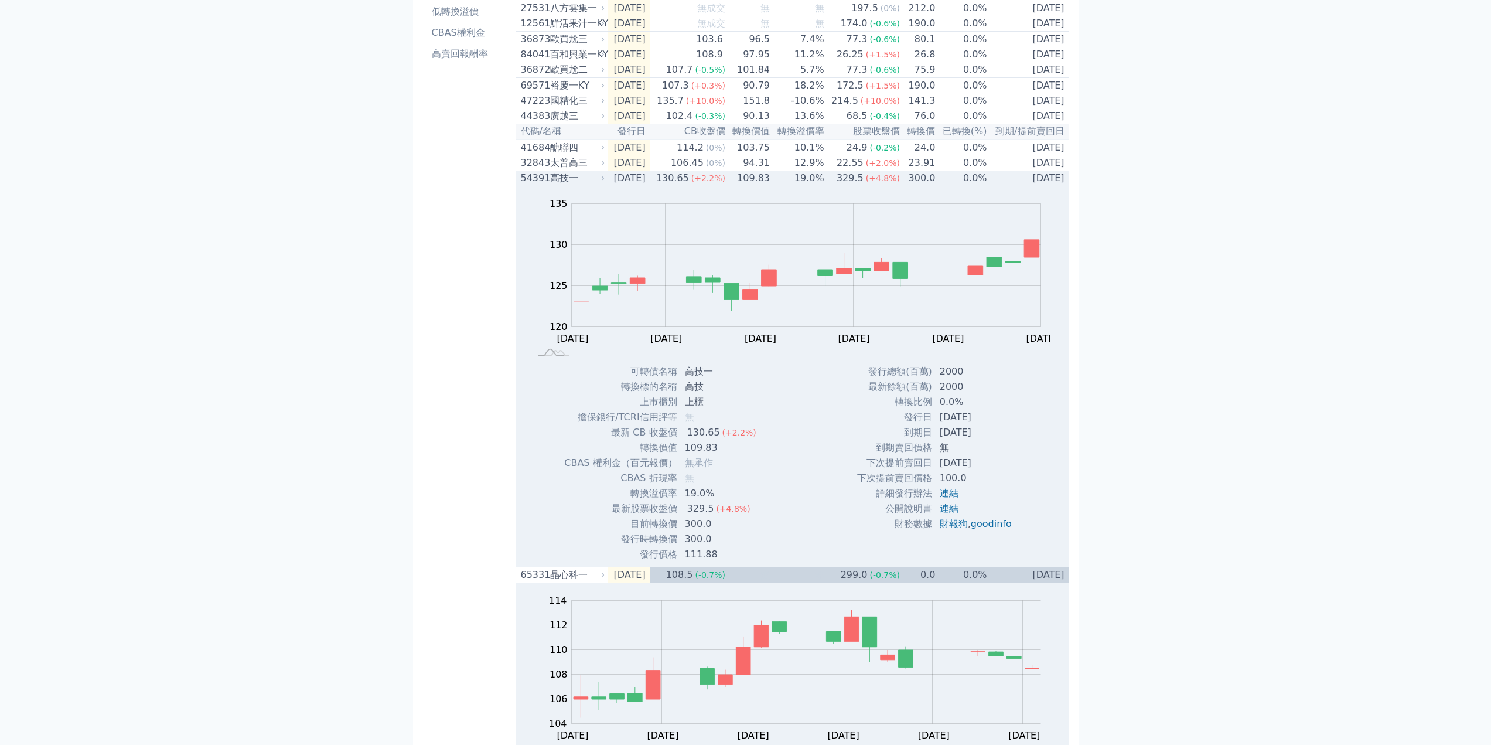
drag, startPoint x: 903, startPoint y: 452, endPoint x: 991, endPoint y: 455, distance: 87.9
click at [991, 440] on tr "到期日 2030-09-09" at bounding box center [938, 432] width 165 height 15
copy tr "到期日 2030-09-09"
click at [529, 206] on div "Zoom Out 124 116 118 120 122 140 135 130 125 115 110 L Sep 09 Sep 13 Oct 09 Oct…" at bounding box center [792, 275] width 553 height 178
click at [529, 185] on div "54391" at bounding box center [534, 178] width 26 height 14
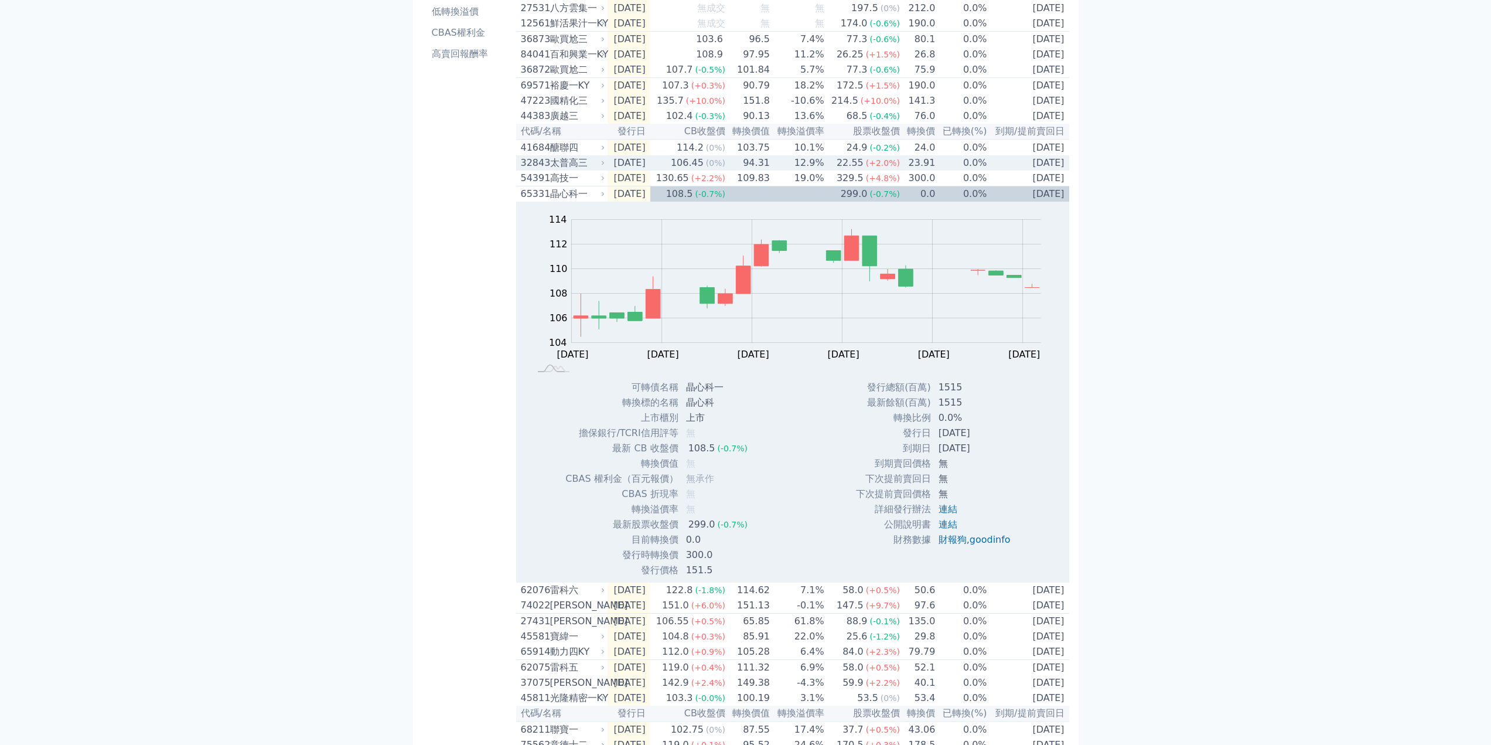
click at [530, 170] on div "32843" at bounding box center [534, 163] width 26 height 14
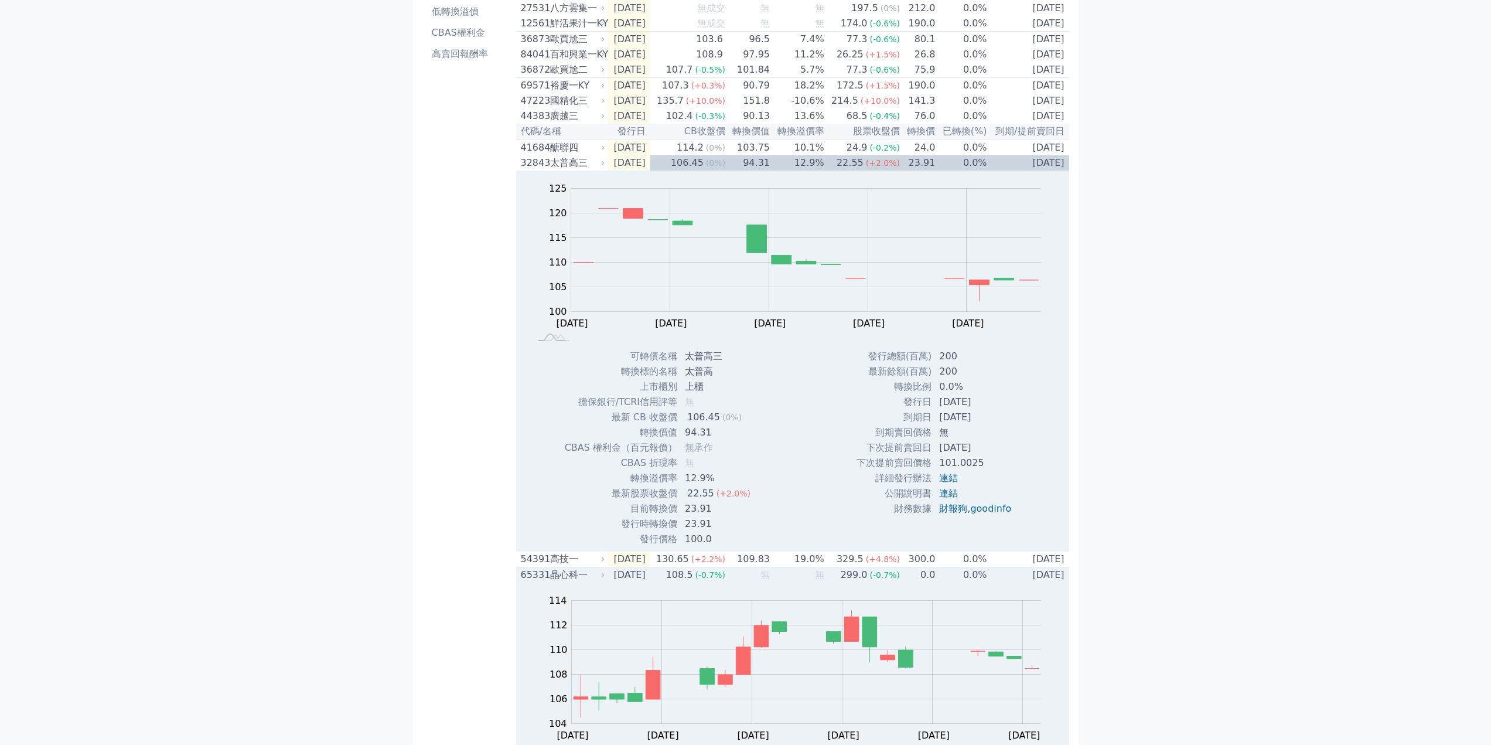
click at [557, 582] on div "晶心科一" at bounding box center [576, 575] width 53 height 14
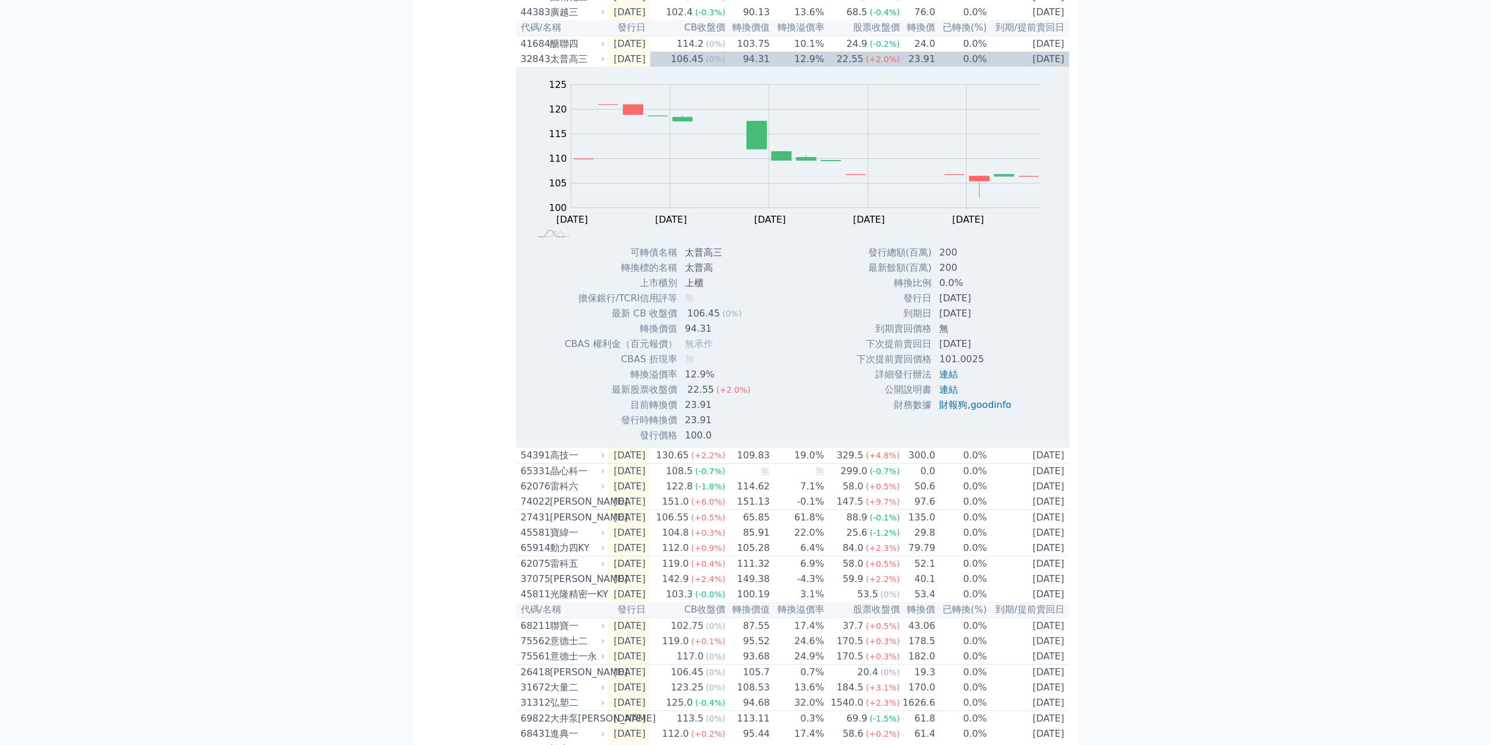
scroll to position [293, 0]
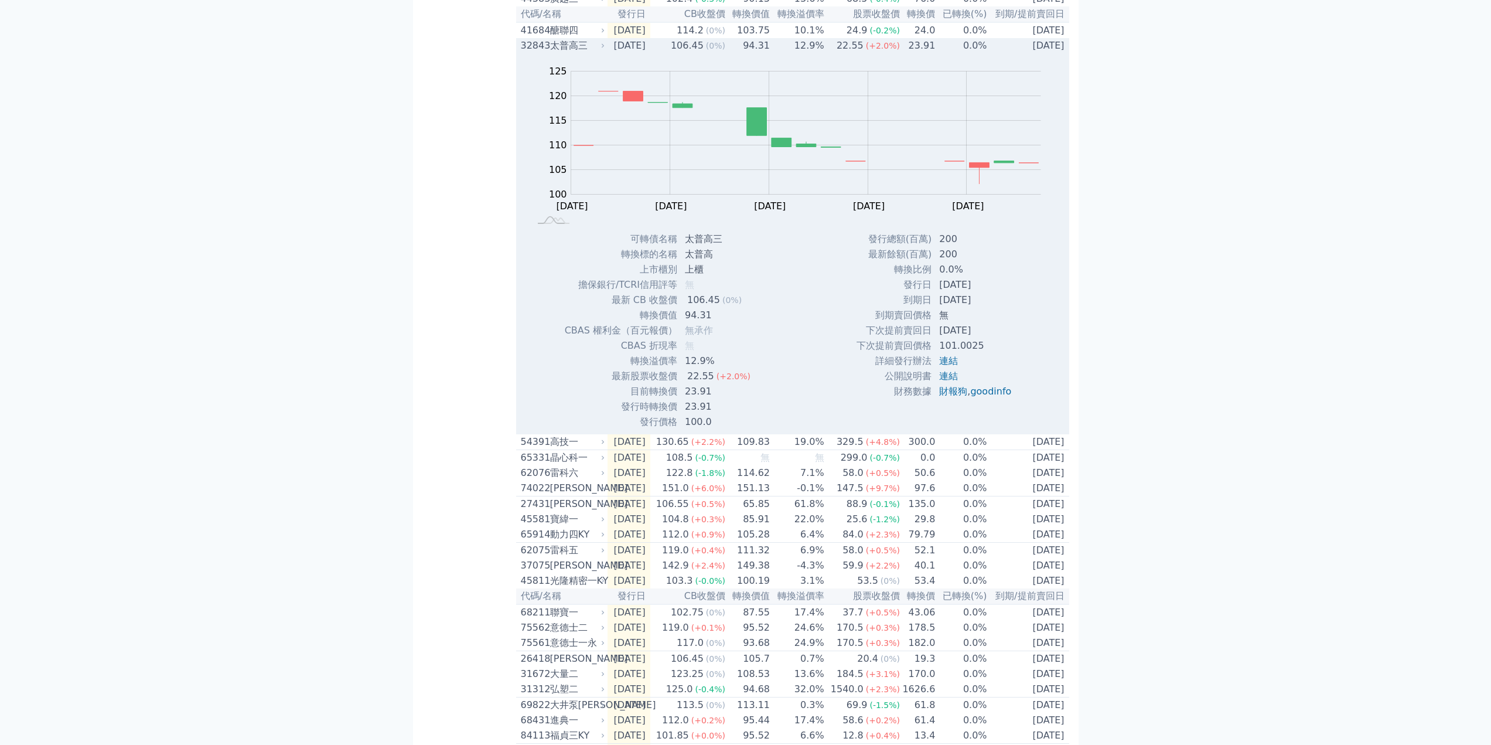
drag, startPoint x: 900, startPoint y: 318, endPoint x: 981, endPoint y: 319, distance: 80.3
click at [987, 308] on tr "到期日 2028-09-15" at bounding box center [938, 299] width 165 height 15
copy tr "到期日 2028-09-15"
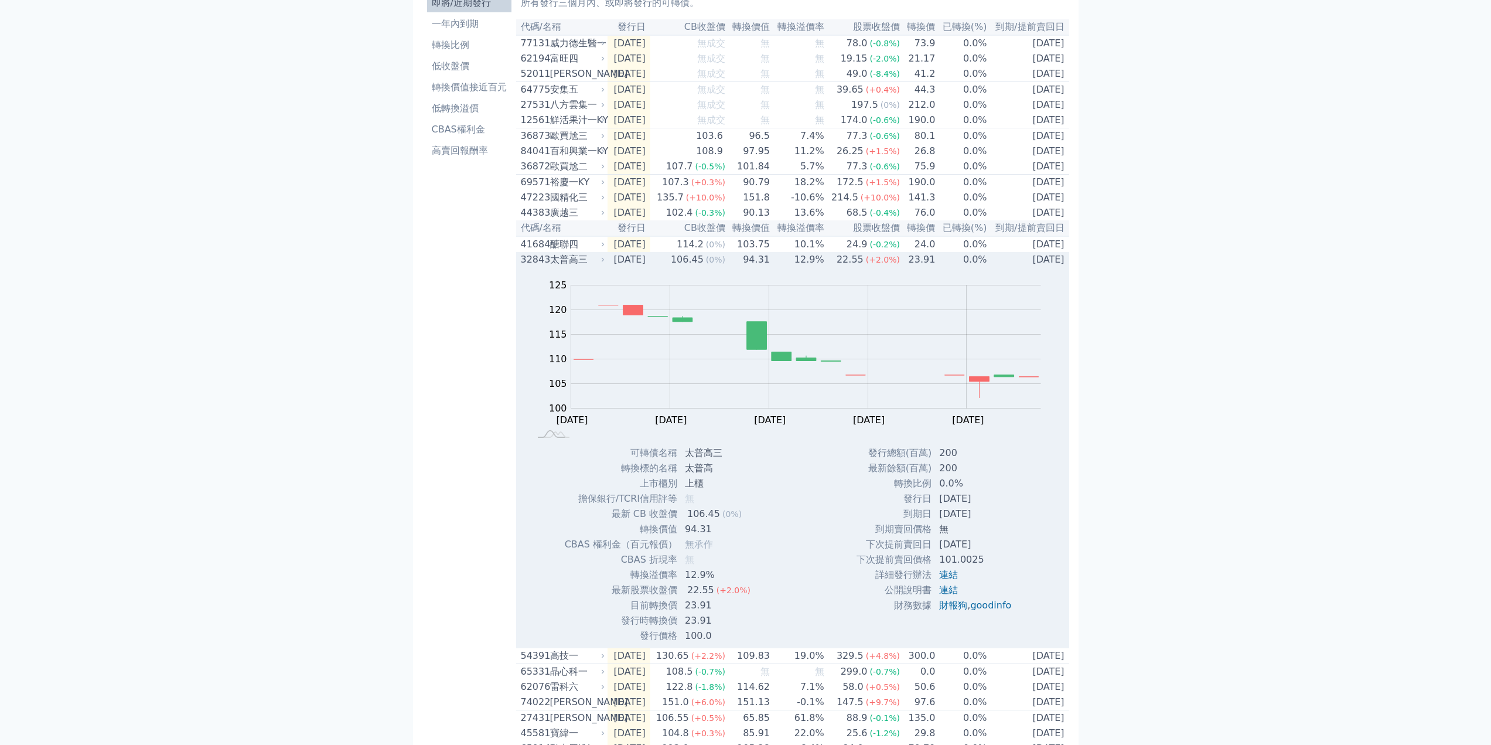
scroll to position [0, 0]
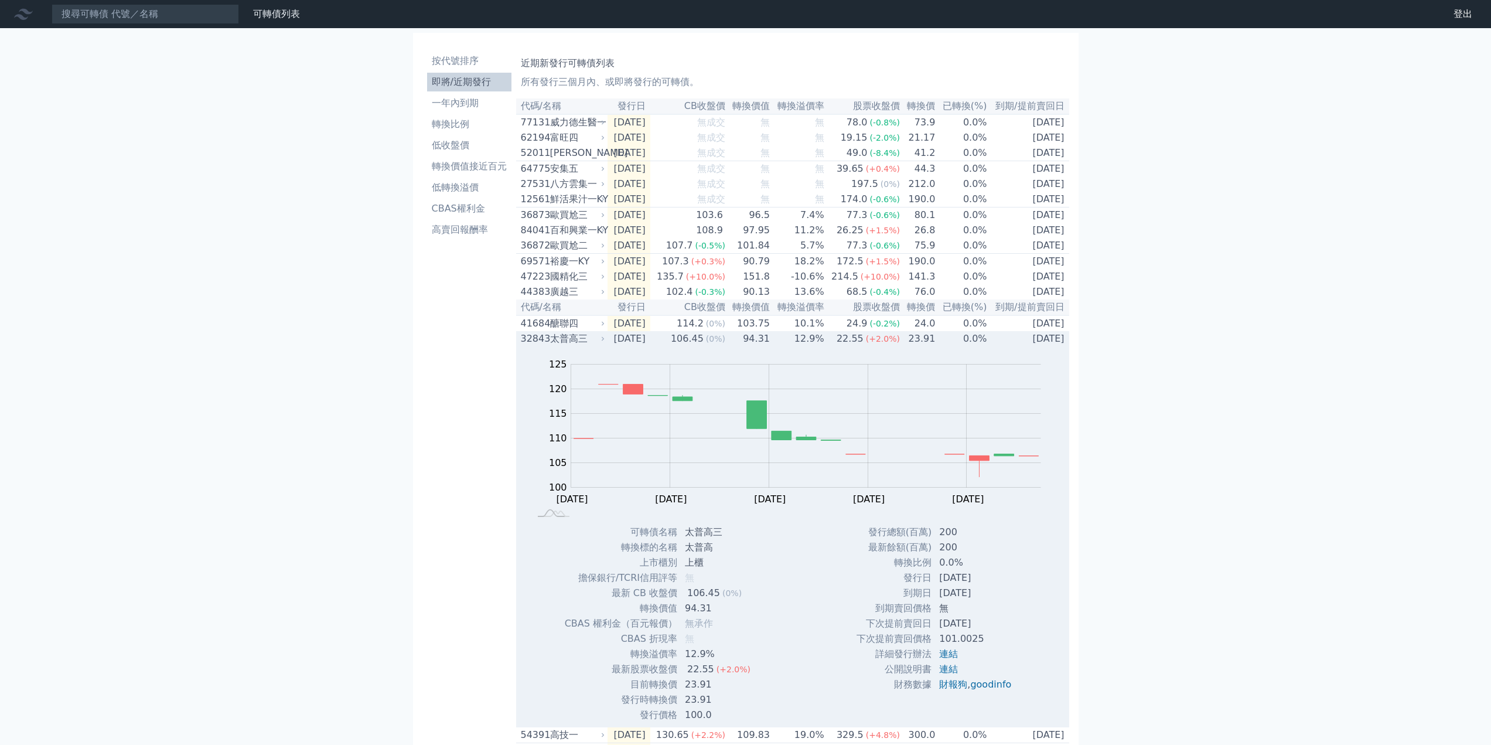
click at [542, 346] on div "32843" at bounding box center [534, 339] width 26 height 14
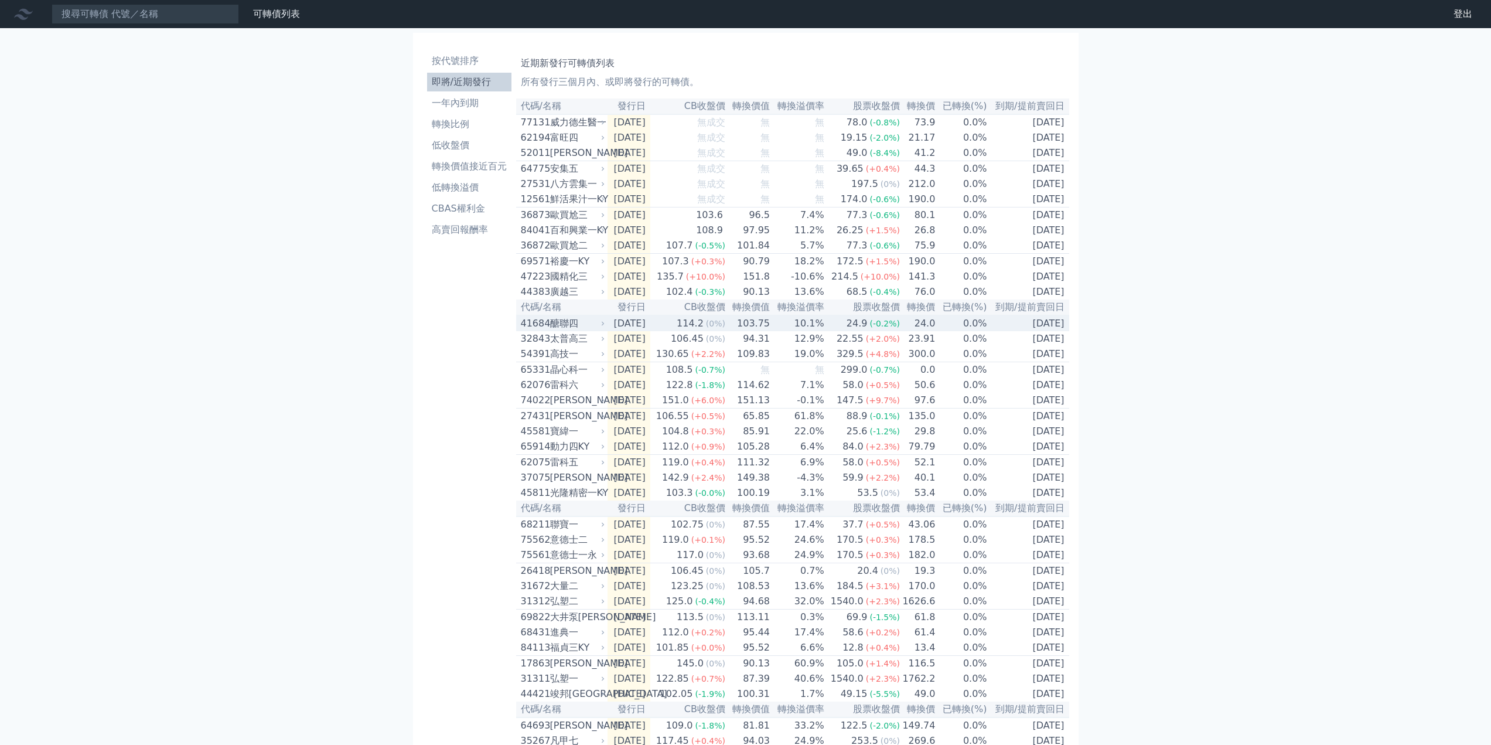
click at [537, 330] on div "41684" at bounding box center [534, 323] width 26 height 14
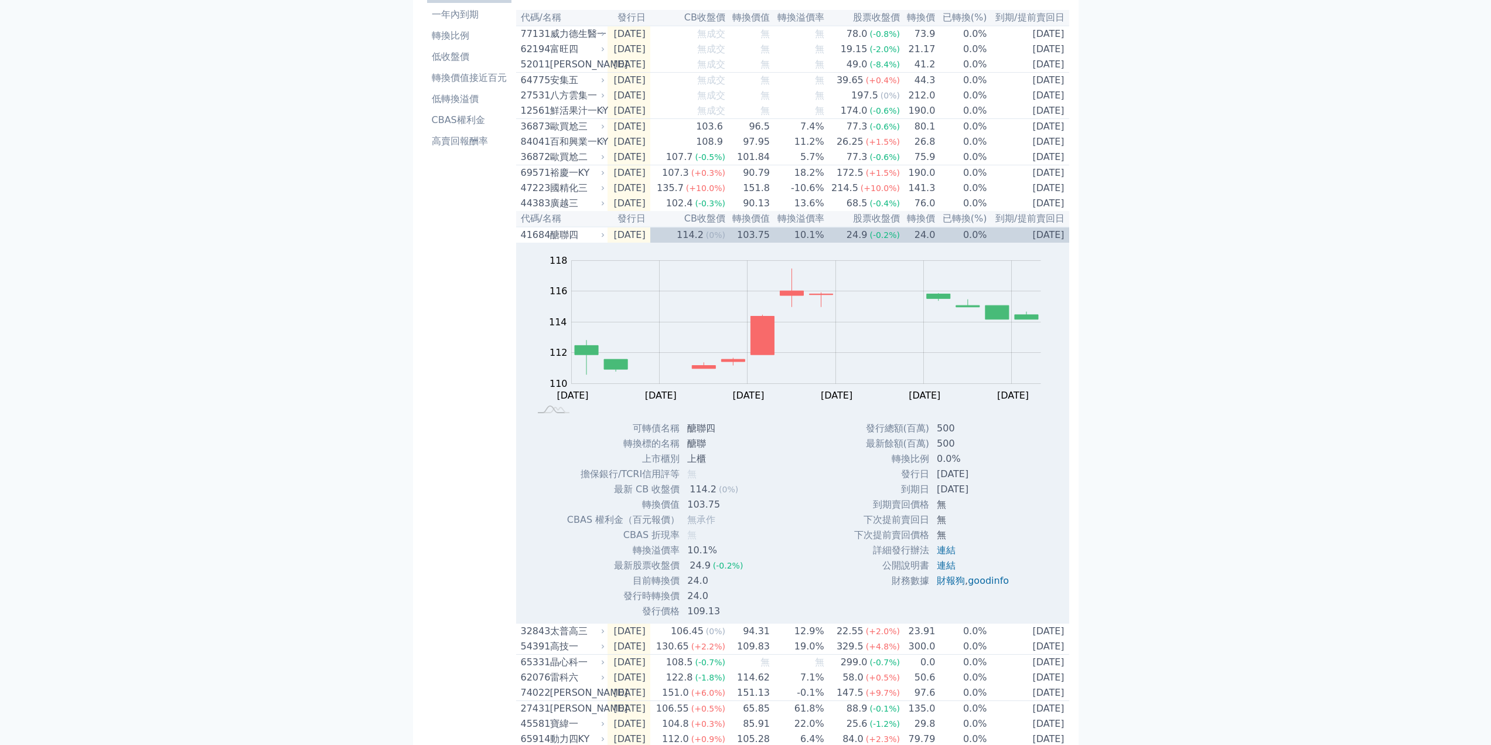
scroll to position [117, 0]
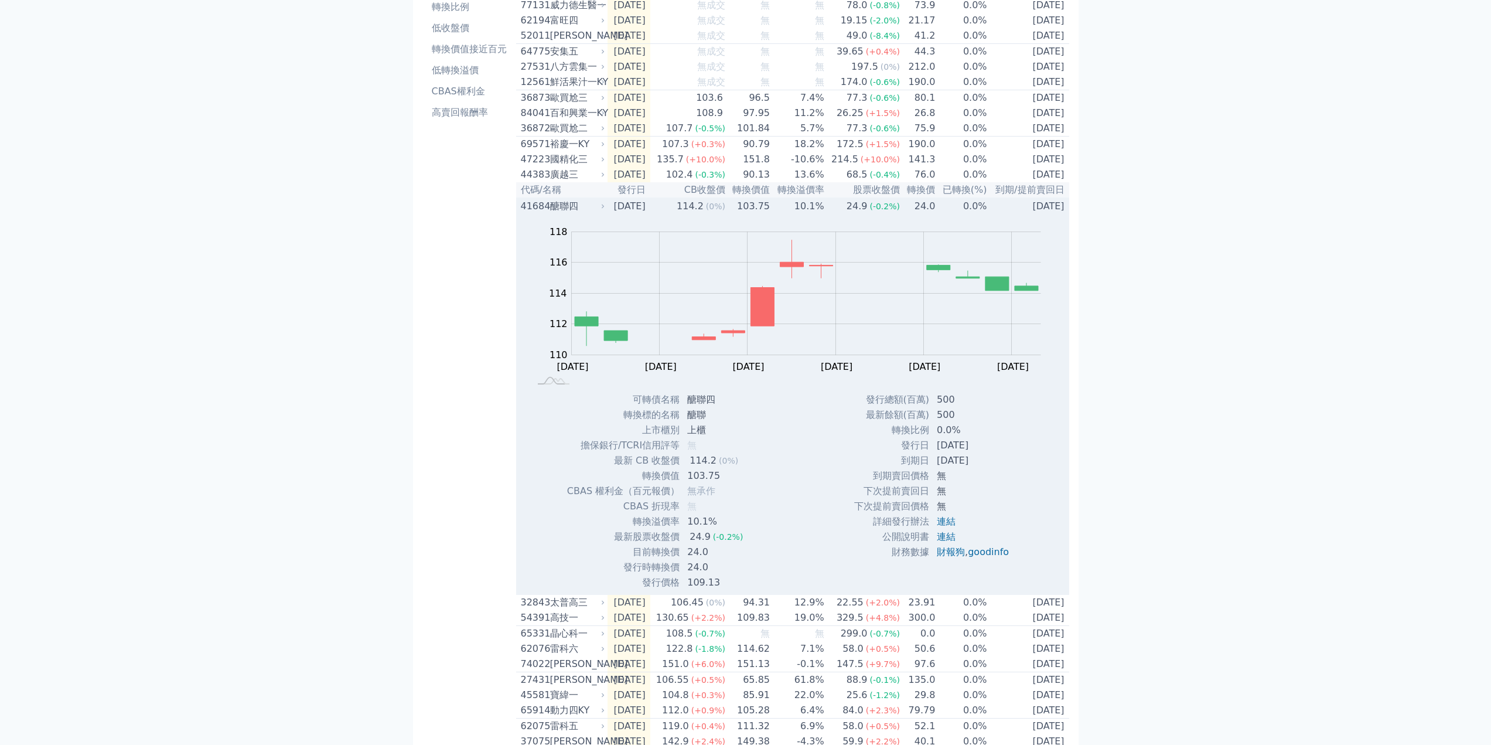
drag, startPoint x: 897, startPoint y: 481, endPoint x: 983, endPoint y: 483, distance: 86.1
click at [983, 468] on tr "到期日 2028-09-18" at bounding box center [935, 460] width 165 height 15
copy tr "到期日 2028-09-18"
click at [540, 213] on div "41684" at bounding box center [534, 206] width 26 height 14
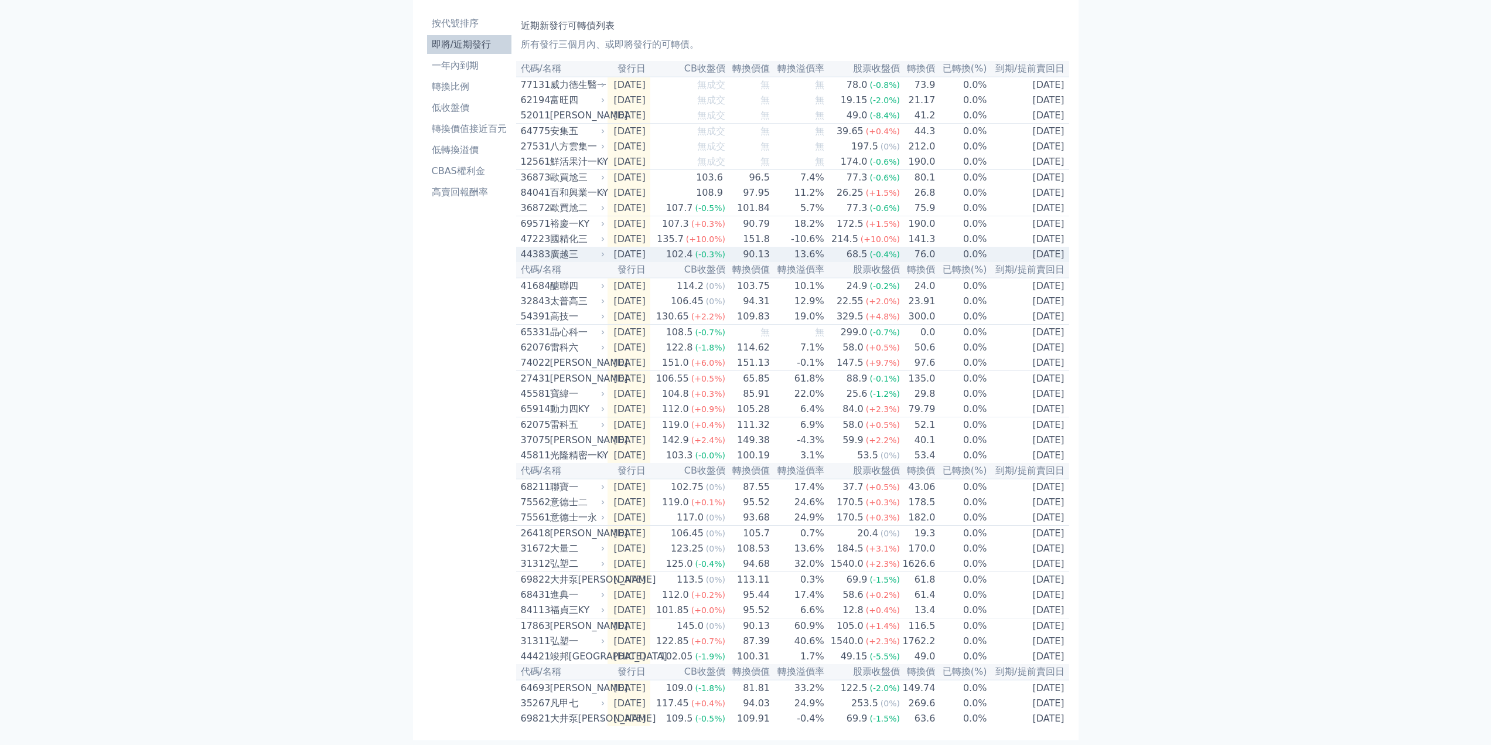
click at [534, 247] on div "44383" at bounding box center [534, 254] width 26 height 14
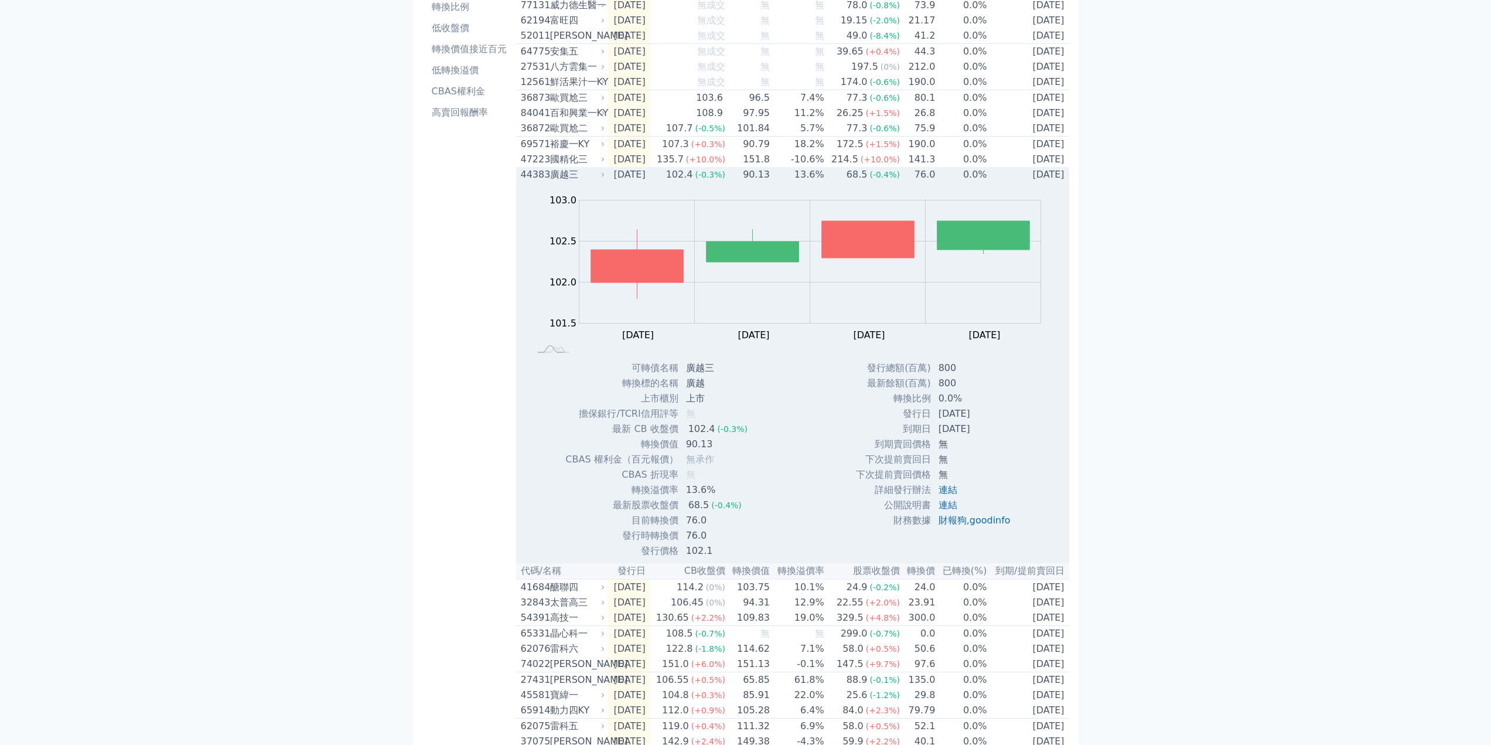
drag, startPoint x: 900, startPoint y: 443, endPoint x: 986, endPoint y: 447, distance: 86.2
click at [986, 436] on tr "到期日 2028-09-30" at bounding box center [937, 428] width 165 height 15
copy tr "到期日 2028-09-30"
click at [531, 182] on div "44383" at bounding box center [534, 175] width 26 height 14
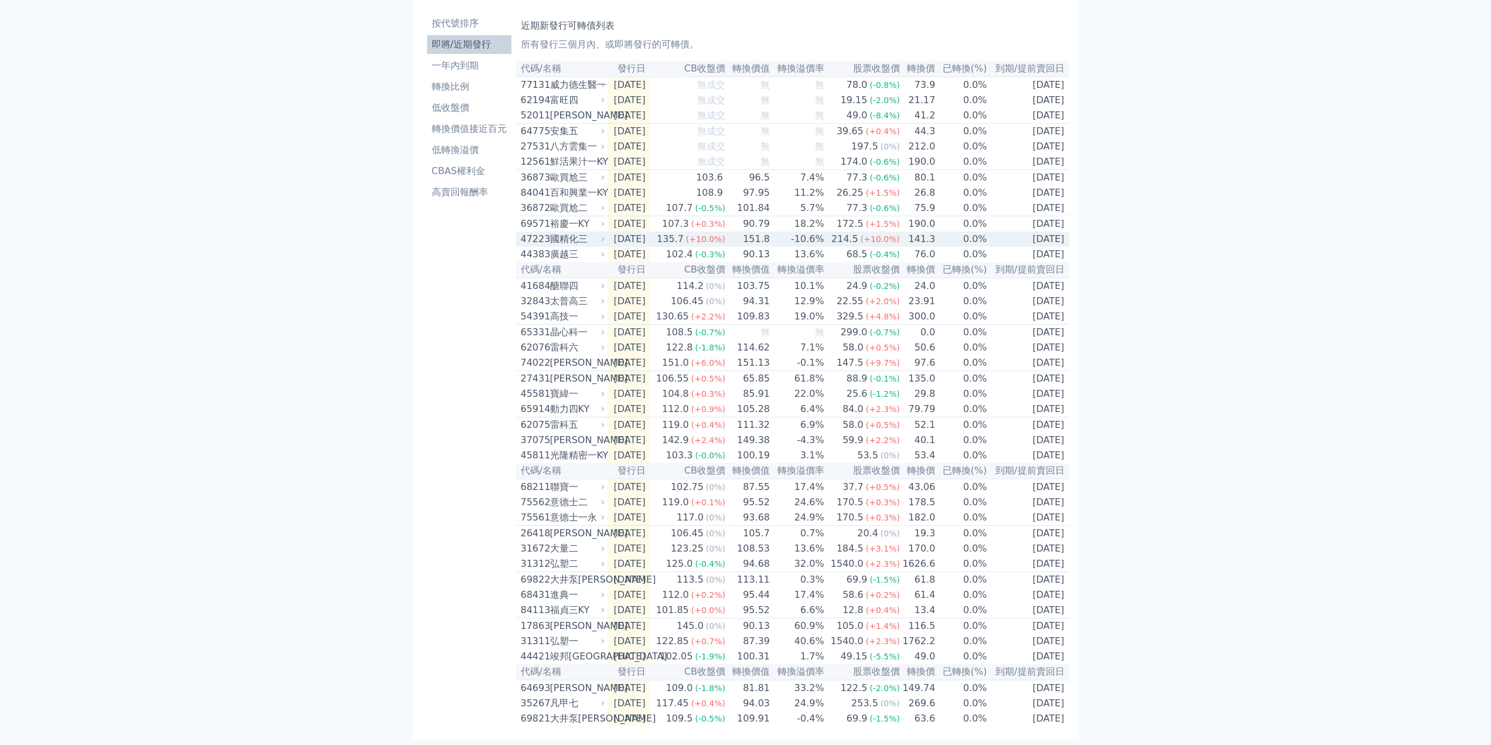
click at [531, 232] on div "47223" at bounding box center [534, 239] width 26 height 14
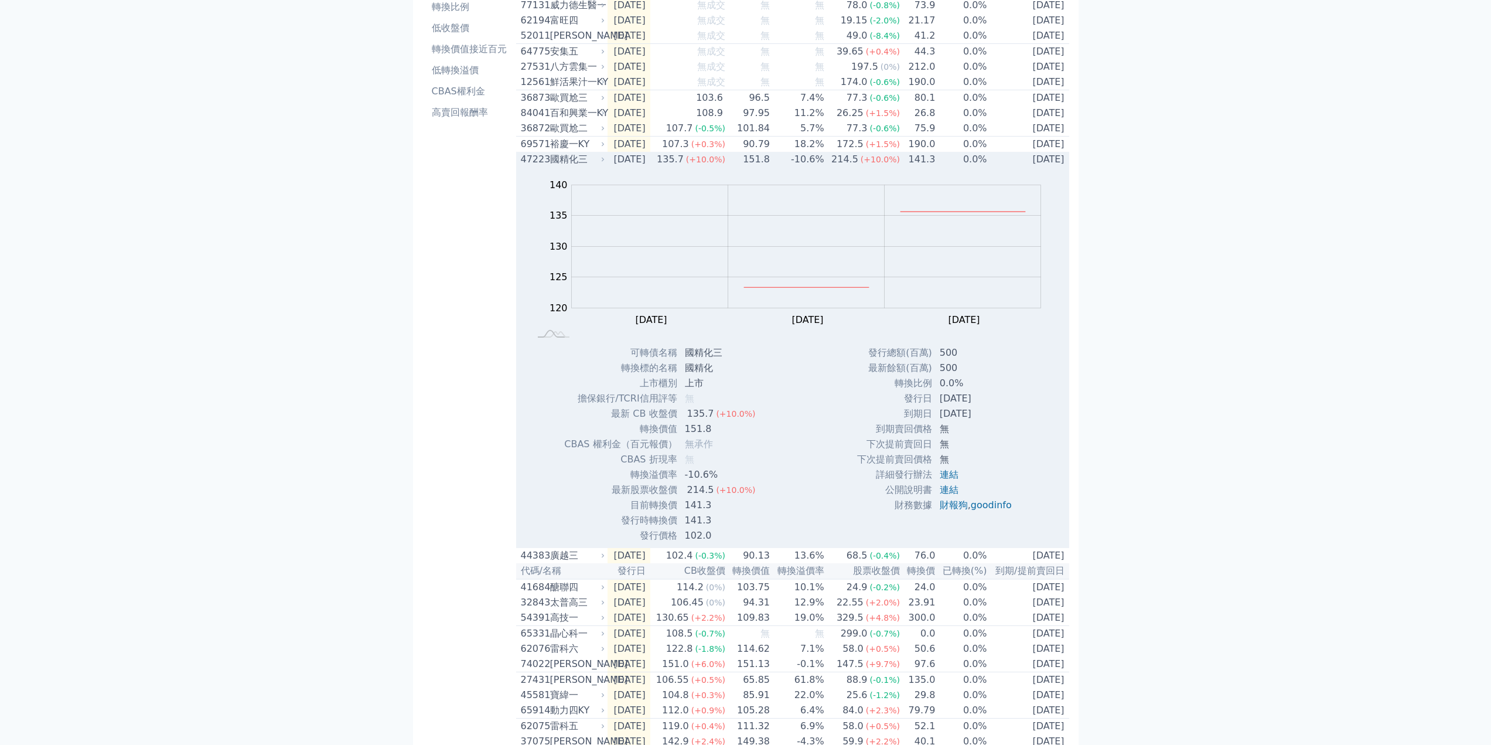
drag, startPoint x: 902, startPoint y: 431, endPoint x: 985, endPoint y: 431, distance: 83.8
click at [985, 421] on tr "到期日 2028-10-01" at bounding box center [938, 413] width 165 height 15
copy tr "到期日 2028-10-01"
click at [530, 166] on div "47223" at bounding box center [534, 159] width 26 height 14
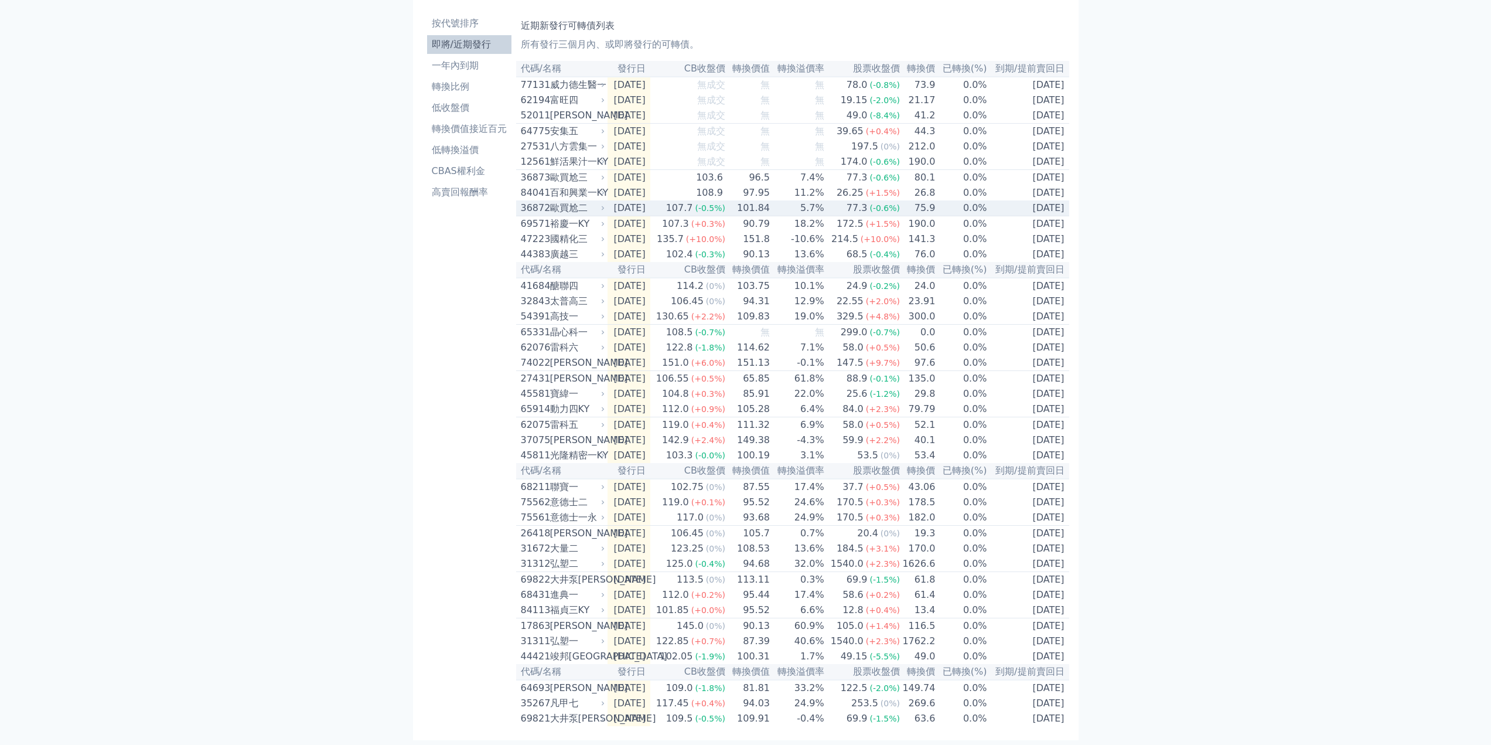
scroll to position [88, 0]
click at [539, 217] on div "69571" at bounding box center [534, 224] width 26 height 14
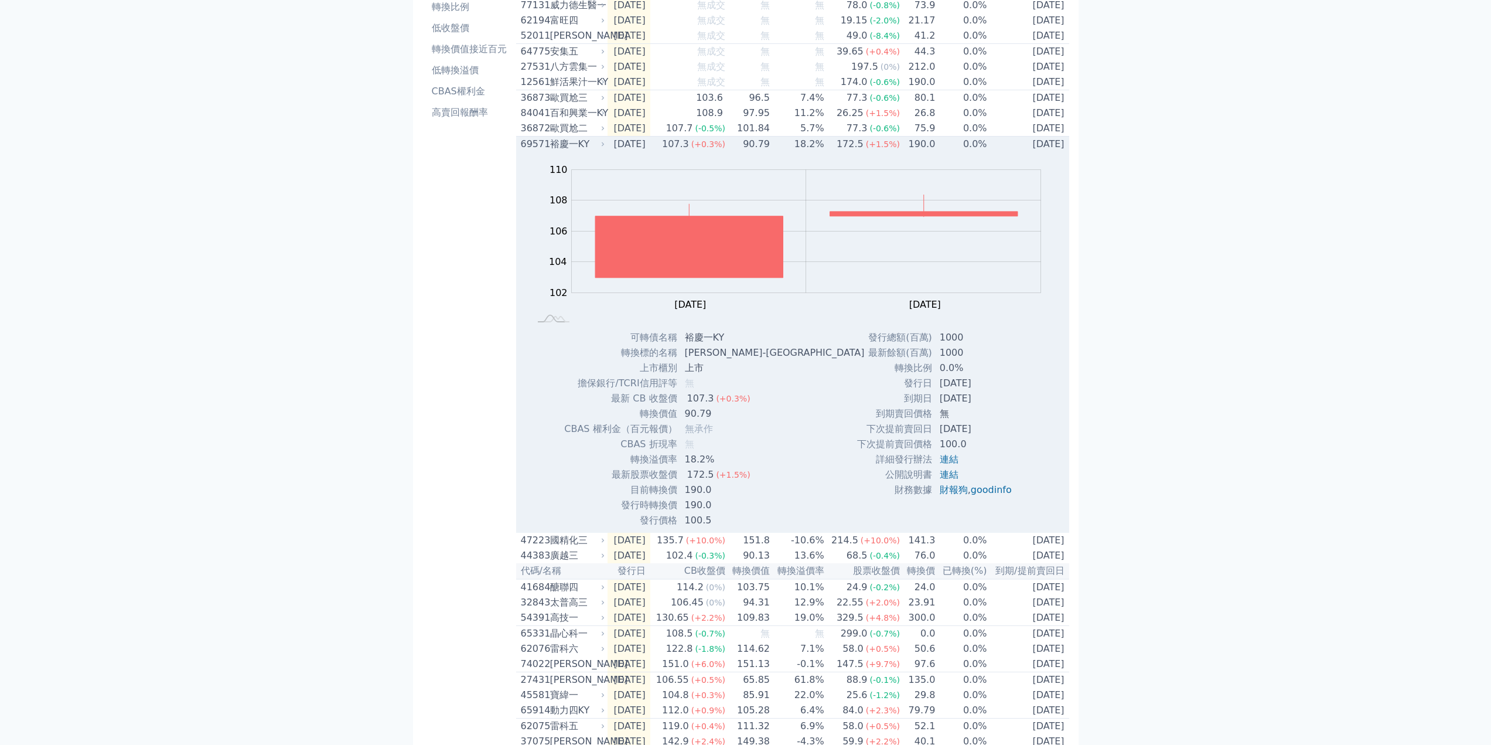
click at [537, 151] on div "69571" at bounding box center [534, 144] width 26 height 14
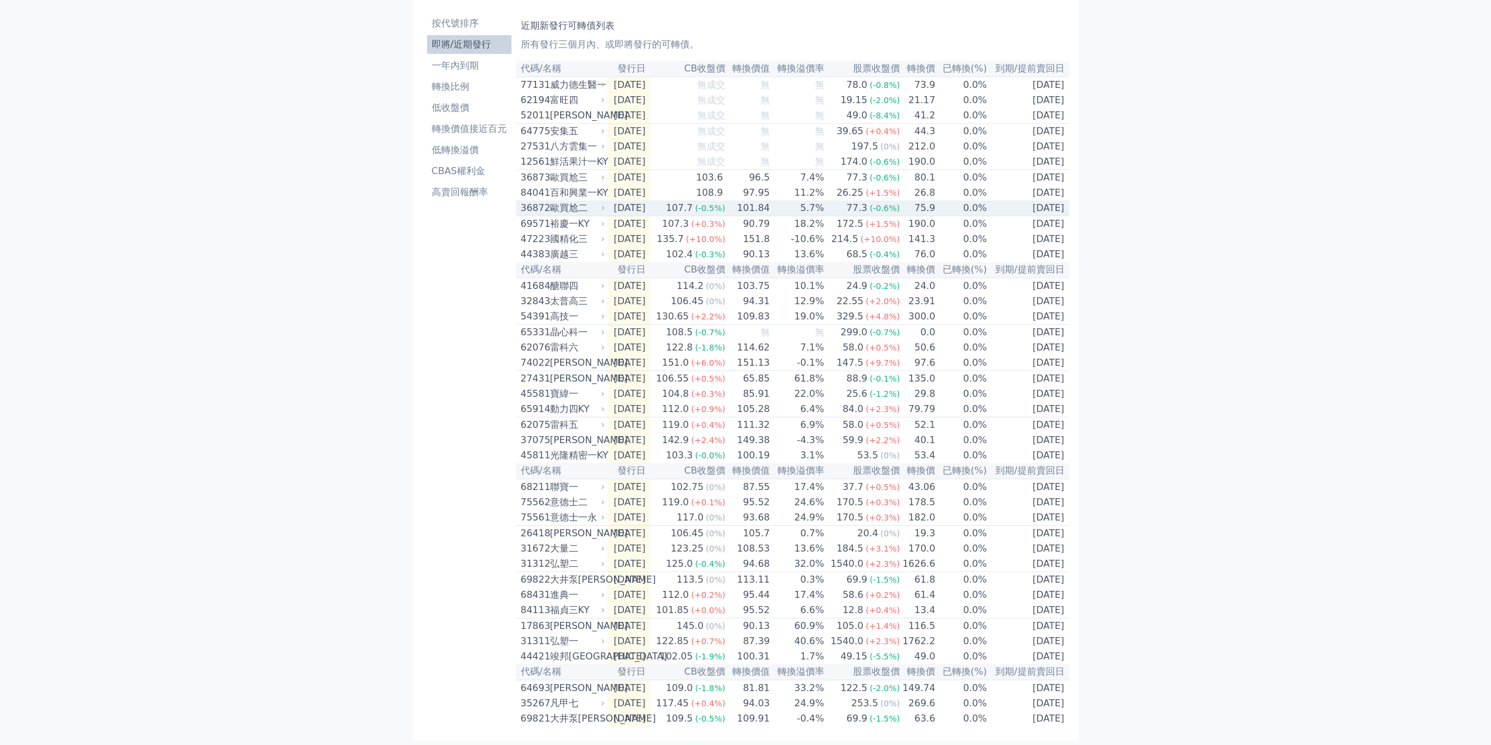
click at [538, 201] on div "36872" at bounding box center [534, 208] width 26 height 14
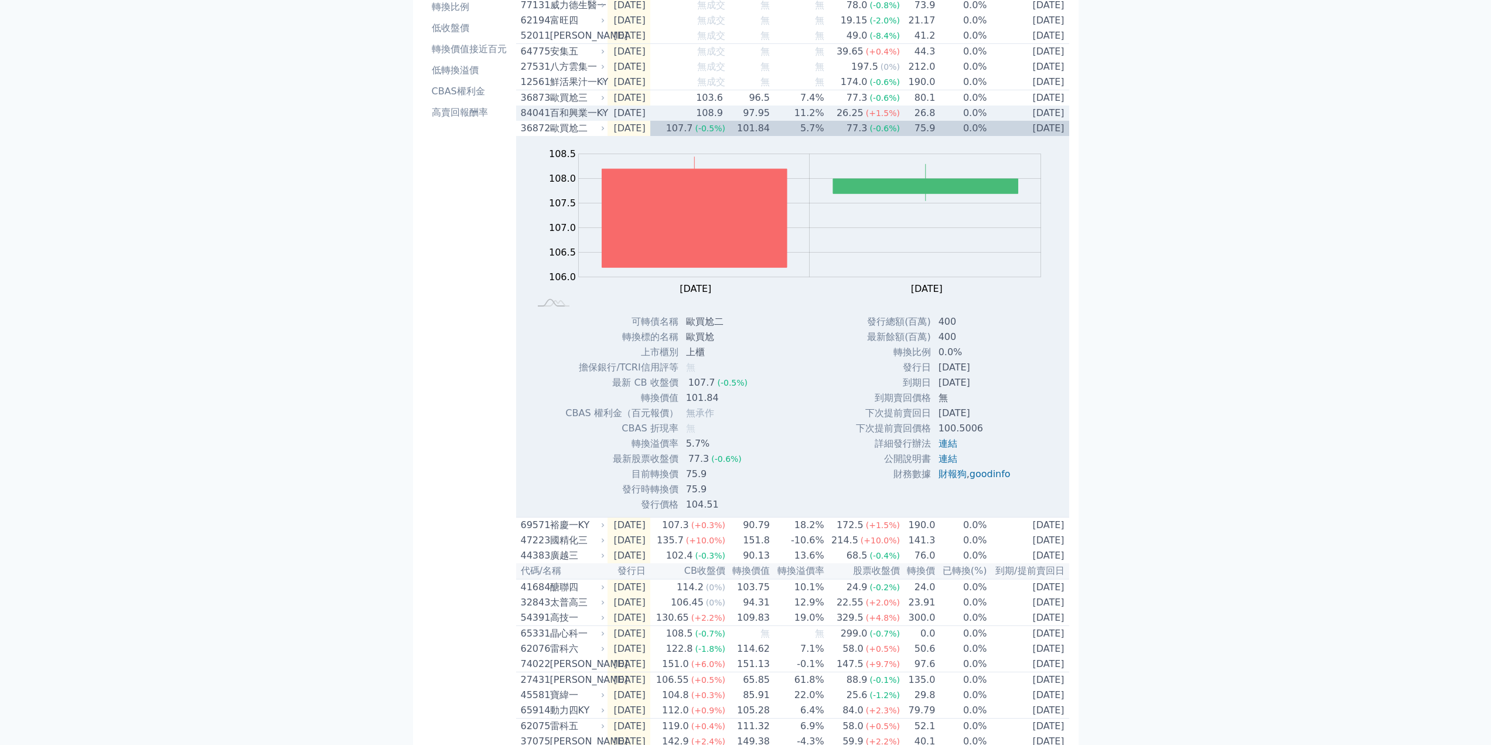
click at [547, 120] on div "84041 百和興業一KY" at bounding box center [560, 113] width 79 height 14
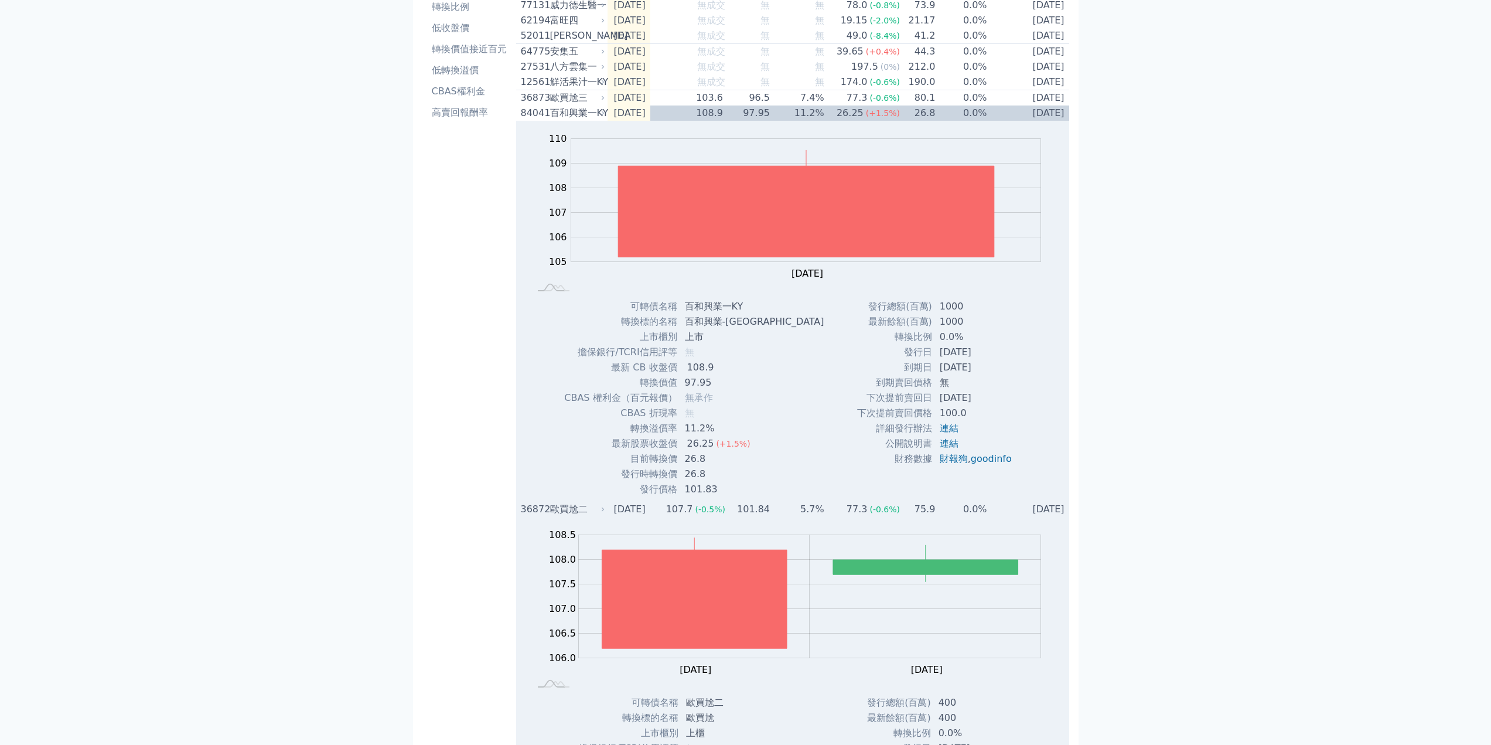
click at [554, 516] on div "歐買尬二" at bounding box center [576, 509] width 53 height 14
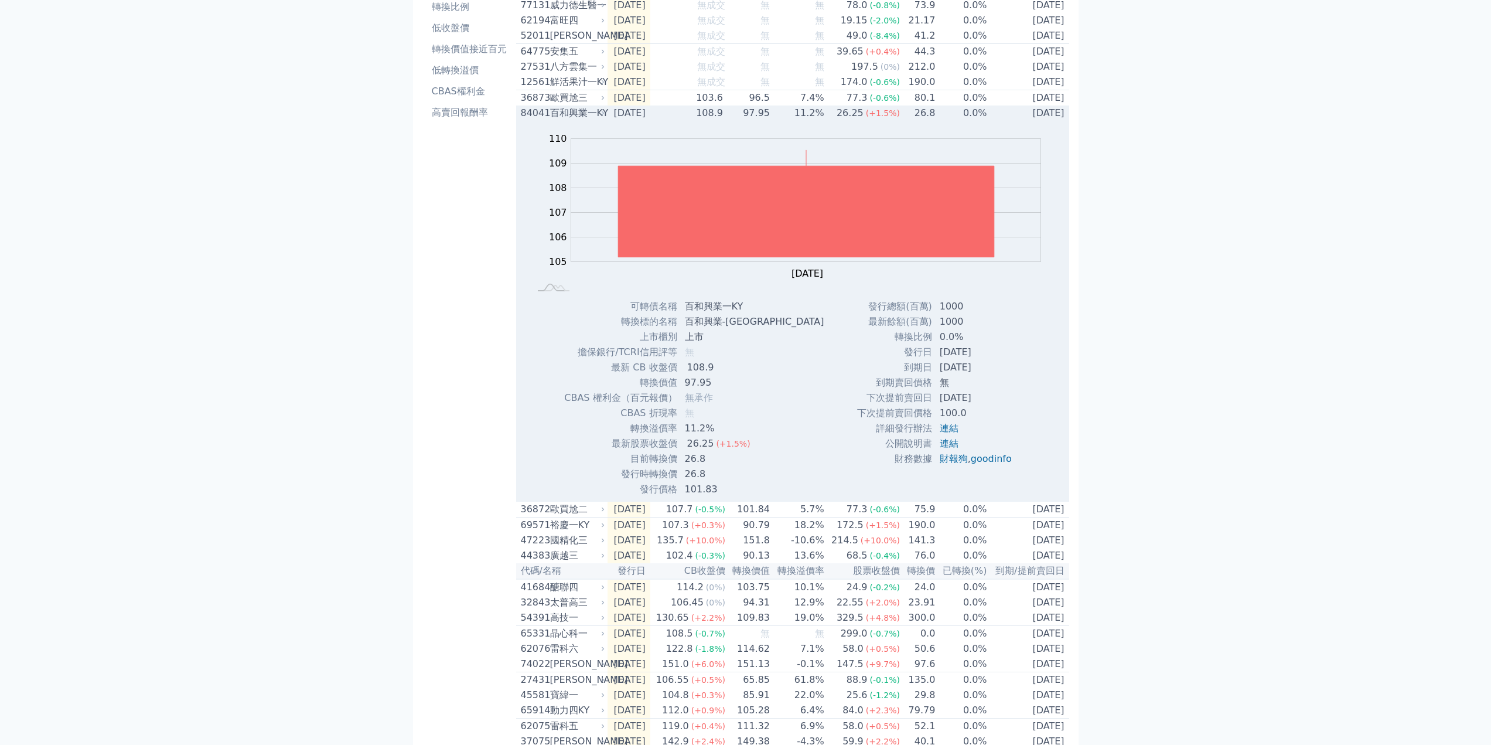
drag, startPoint x: 903, startPoint y: 377, endPoint x: 986, endPoint y: 384, distance: 83.5
click at [991, 375] on tr "到期日 2028-10-03" at bounding box center [938, 367] width 165 height 15
copy tr "到期日 2028-10-03"
click at [559, 119] on div "百和興業一KY" at bounding box center [576, 113] width 53 height 14
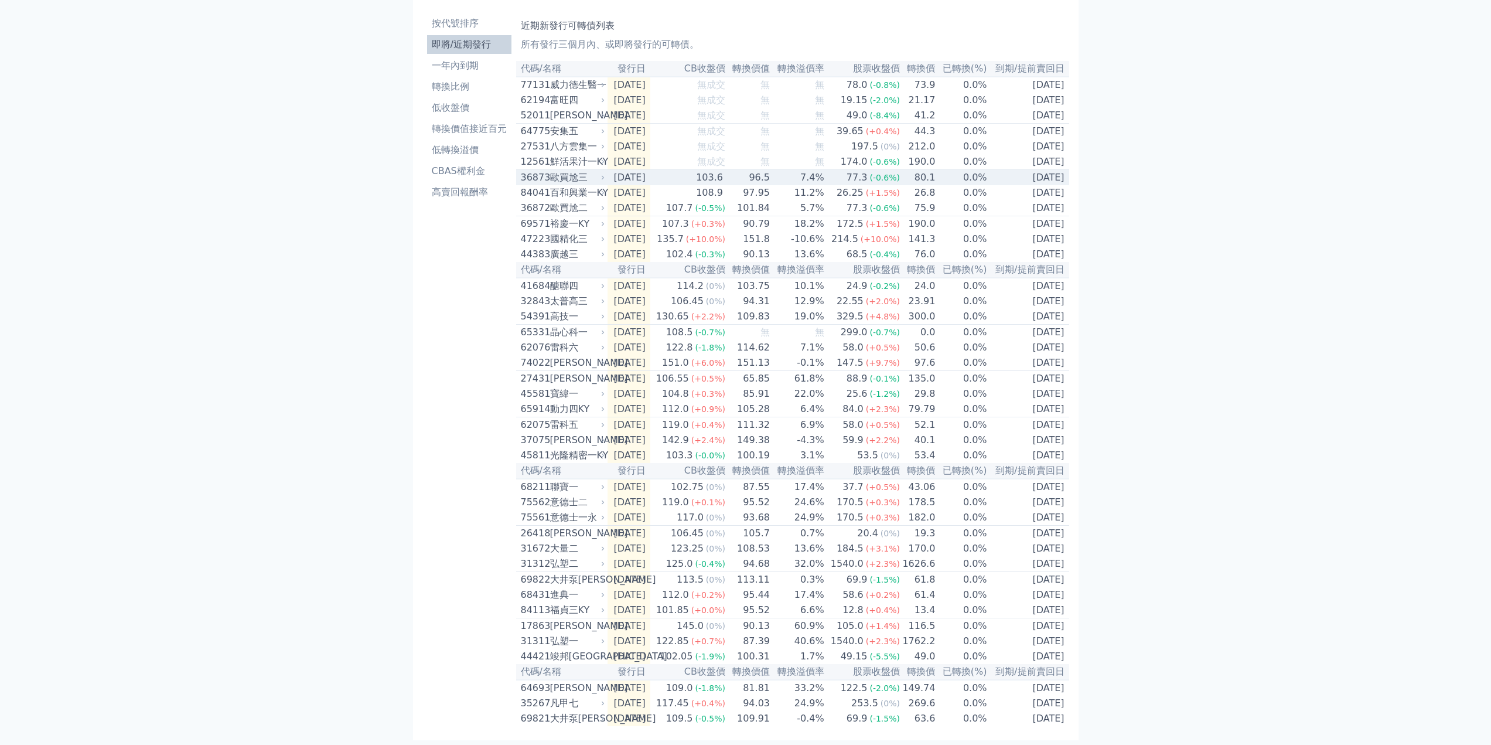
click at [558, 170] on div "歐買尬三" at bounding box center [576, 177] width 53 height 14
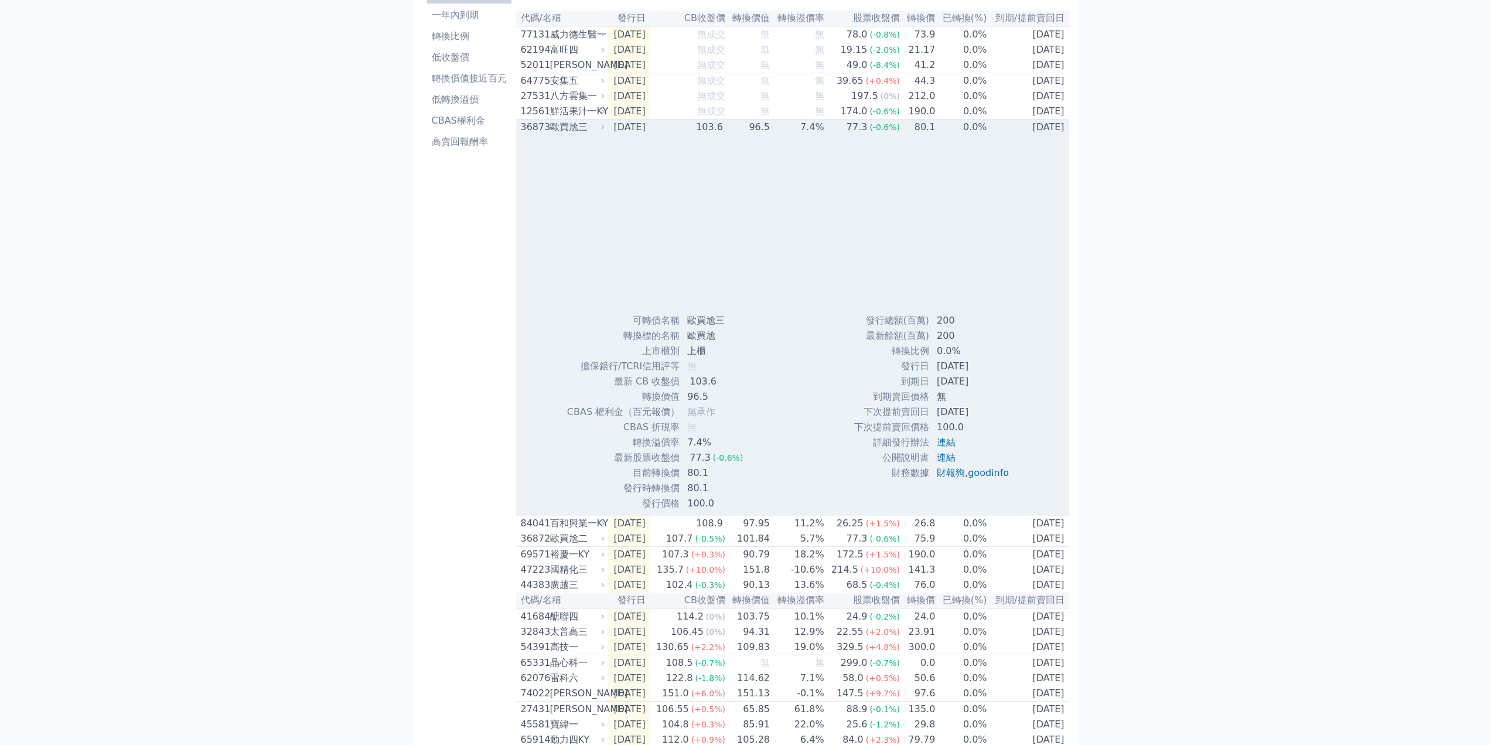
scroll to position [117, 0]
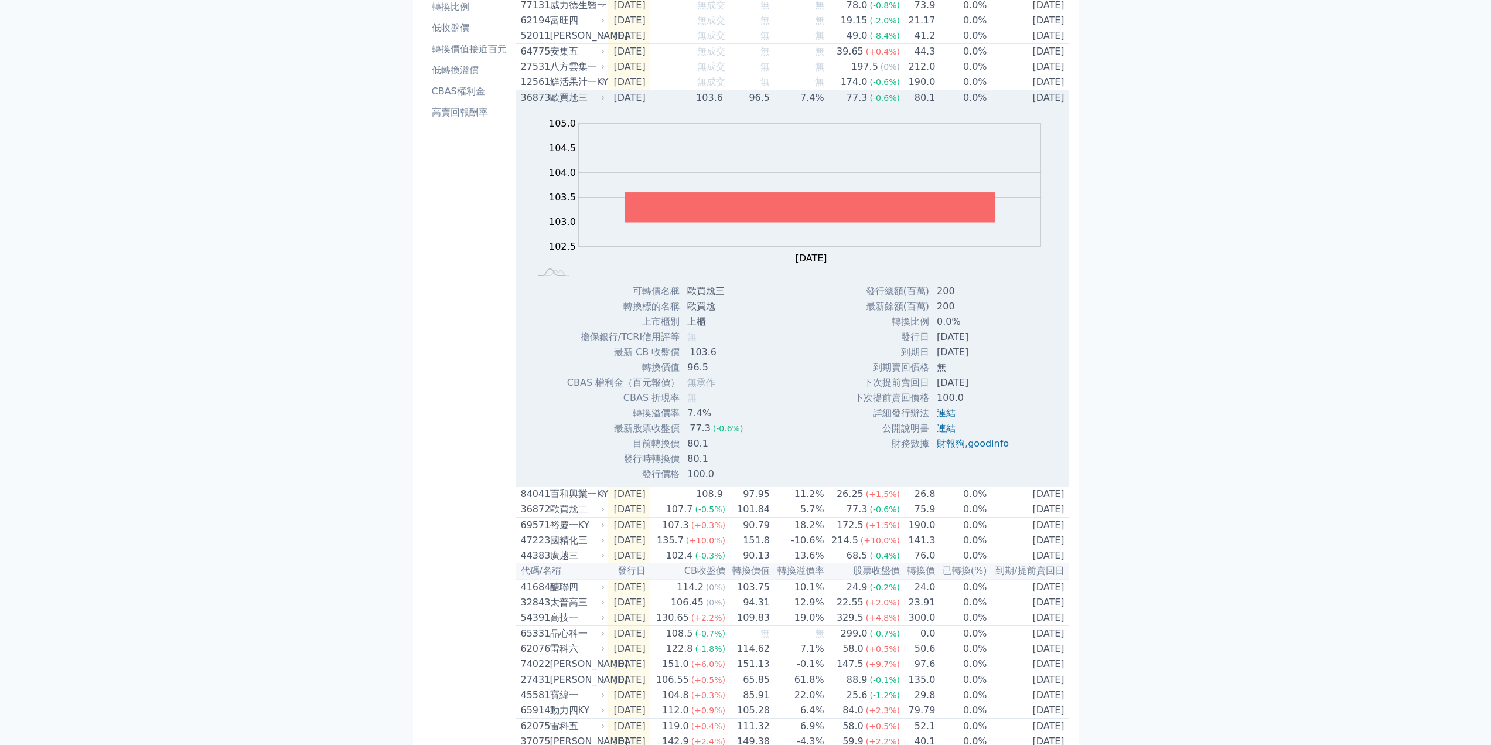
click at [562, 105] on div "歐買尬三" at bounding box center [576, 98] width 53 height 14
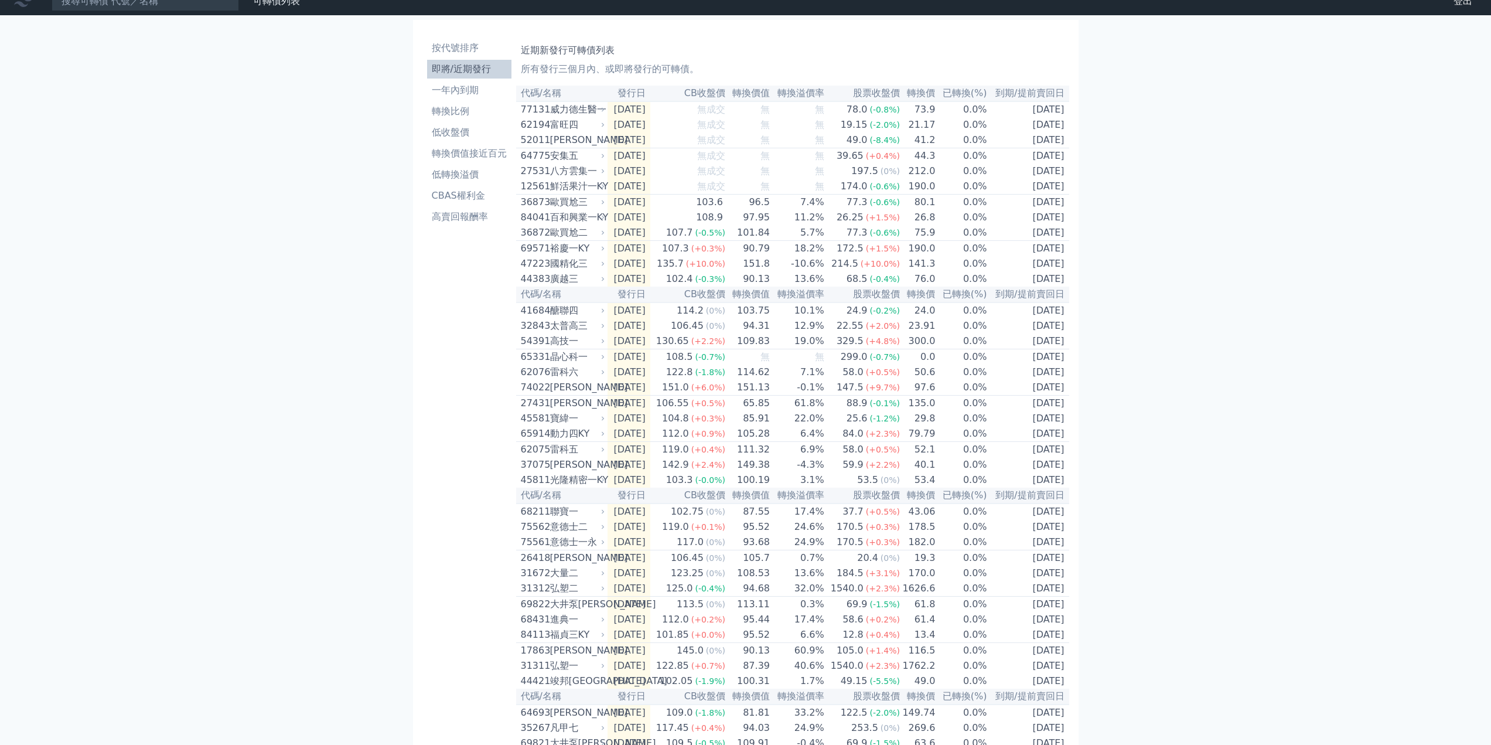
scroll to position [0, 0]
